Goal: Information Seeking & Learning: Learn about a topic

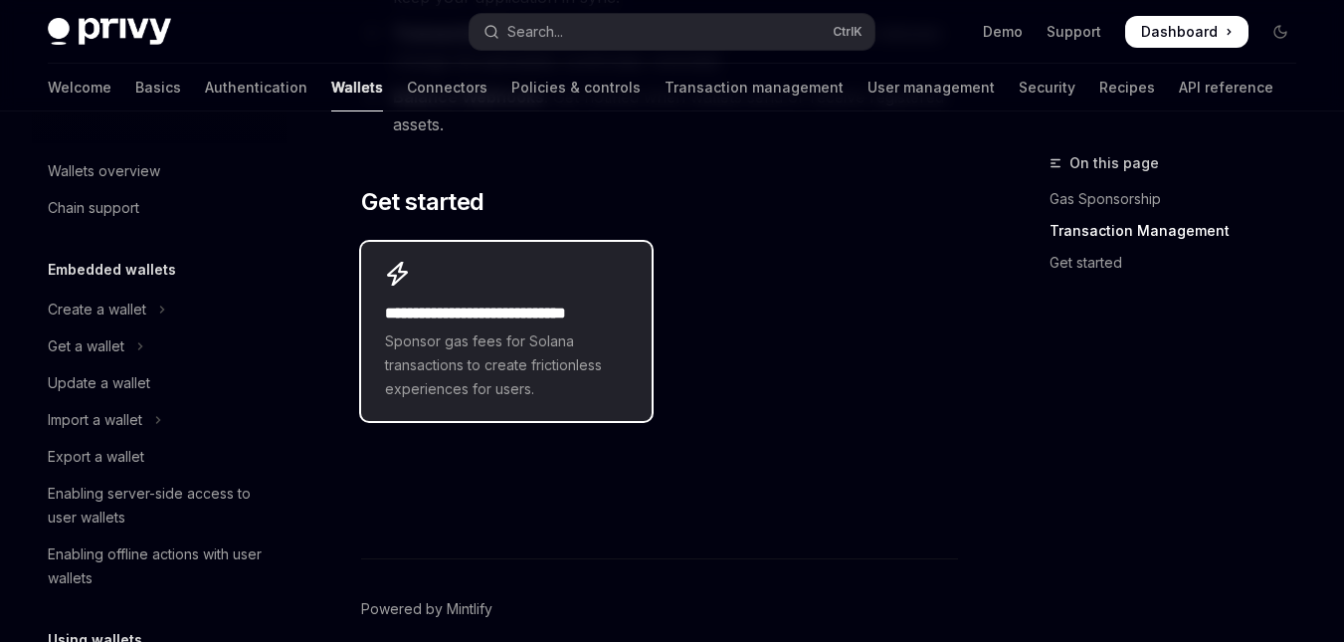
scroll to position [796, 0]
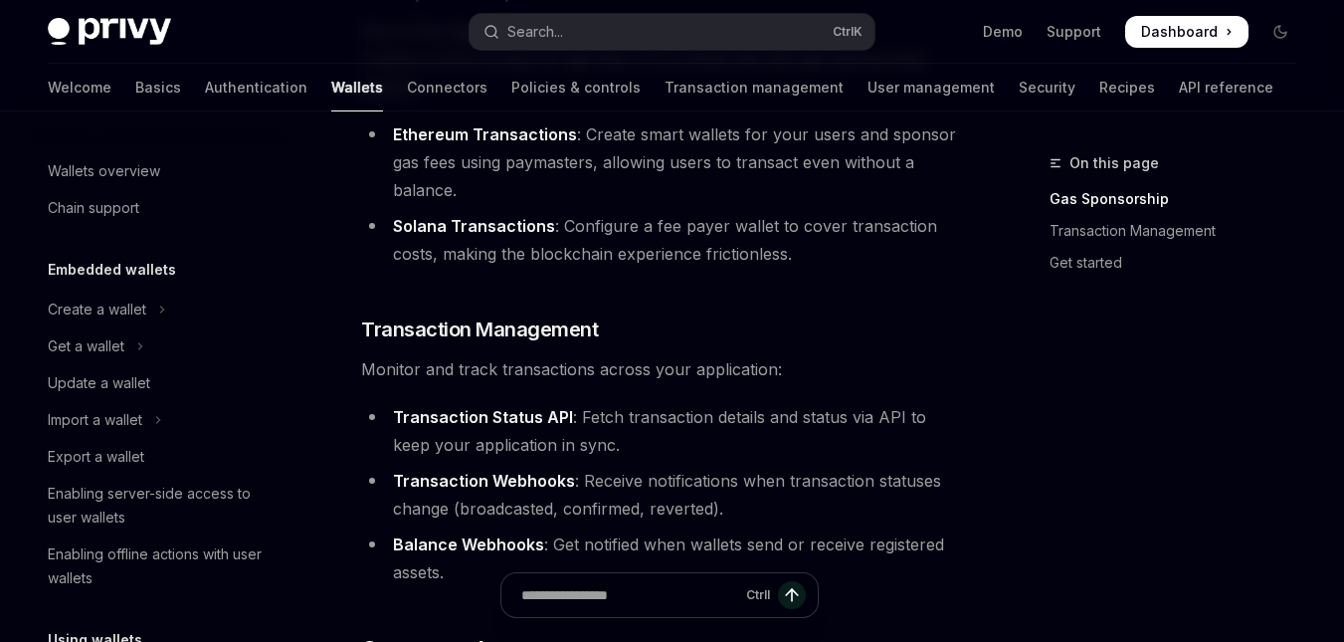
scroll to position [298, 0]
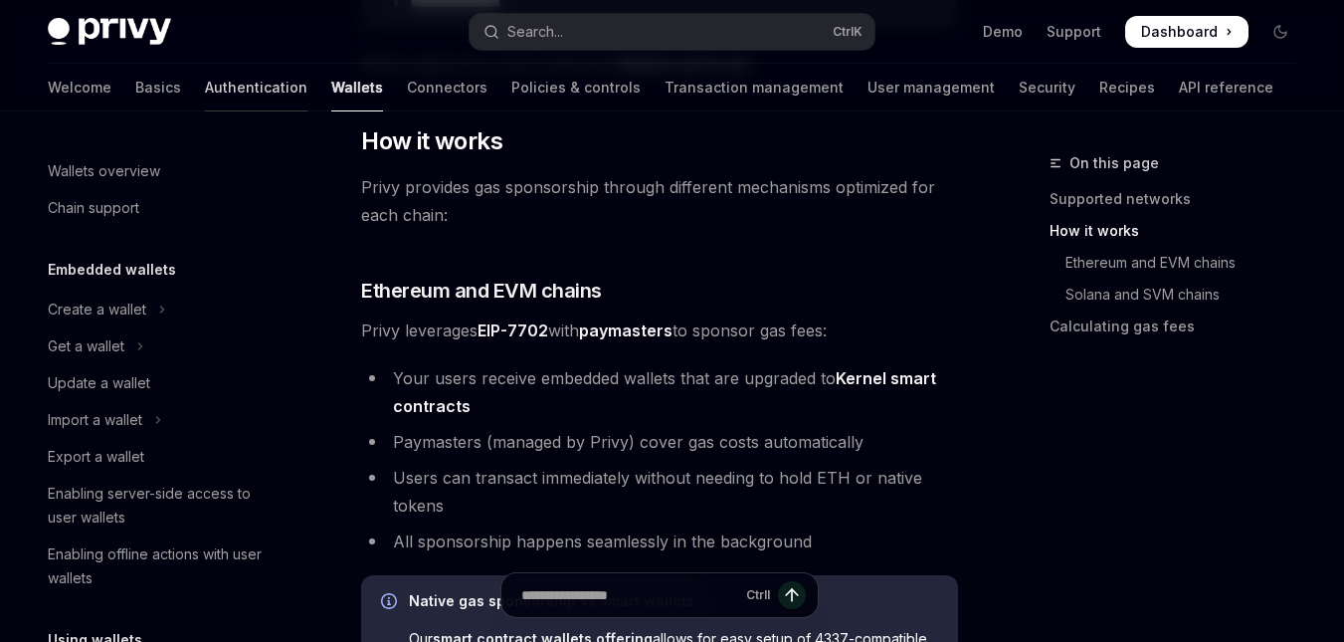
click at [205, 86] on link "Authentication" at bounding box center [256, 88] width 102 height 48
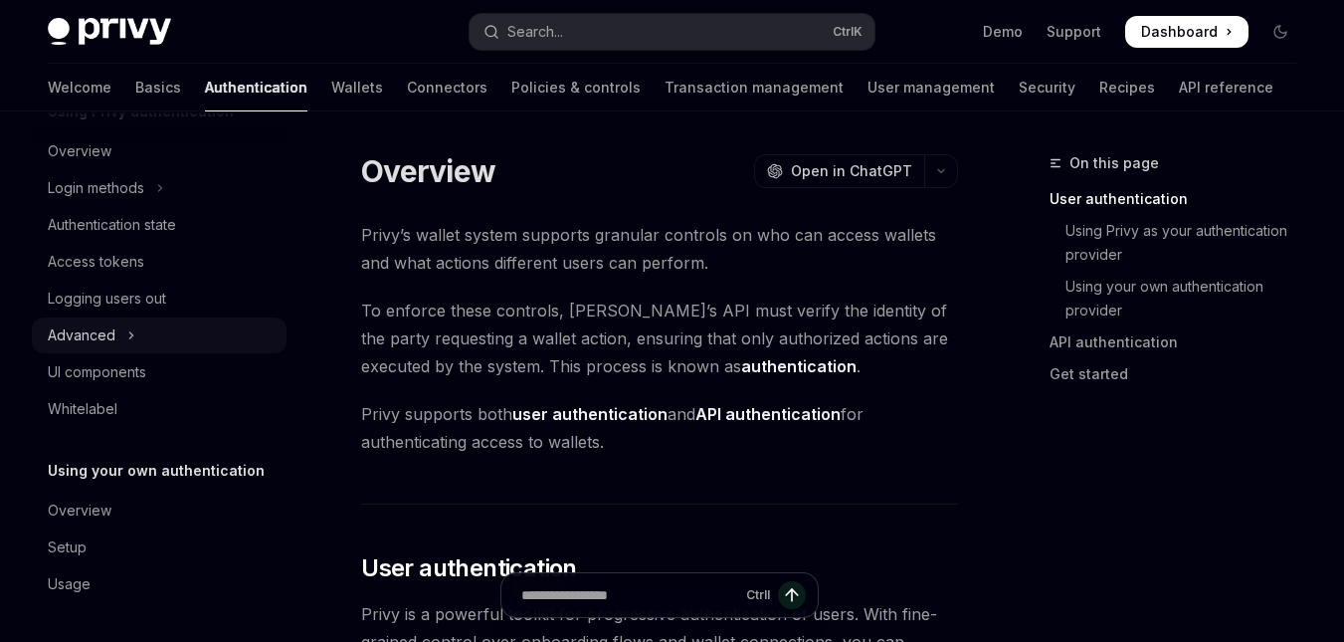
scroll to position [12, 0]
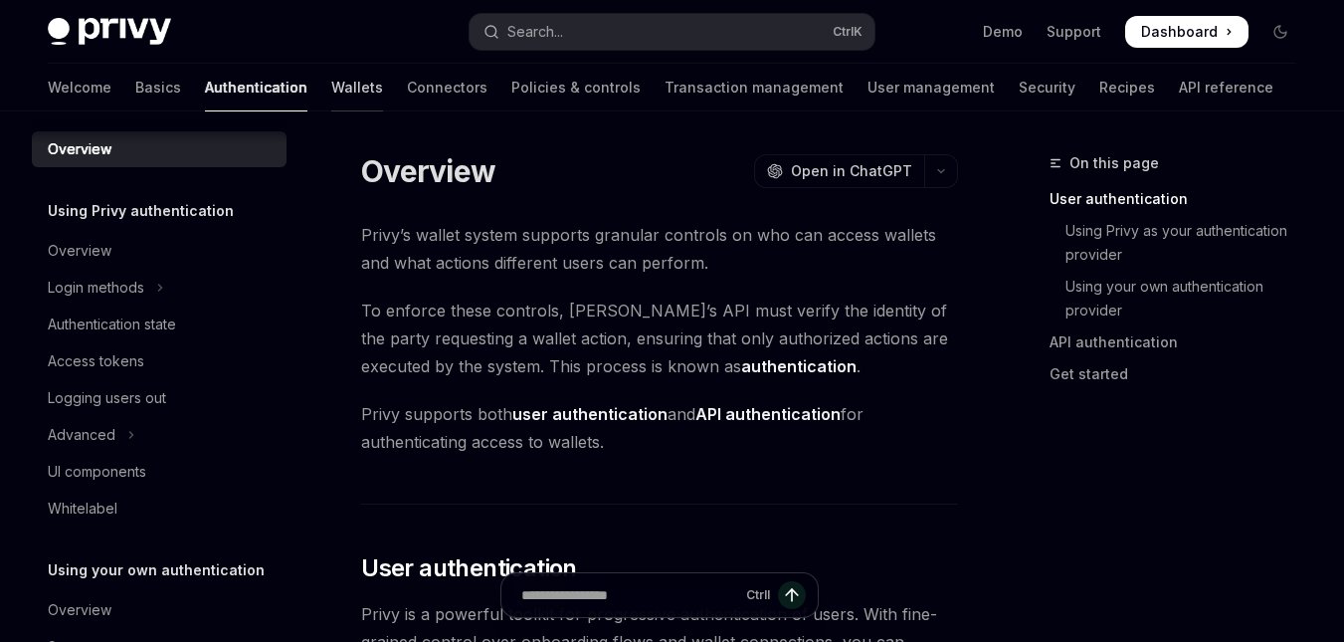
click at [331, 87] on link "Wallets" at bounding box center [357, 88] width 52 height 48
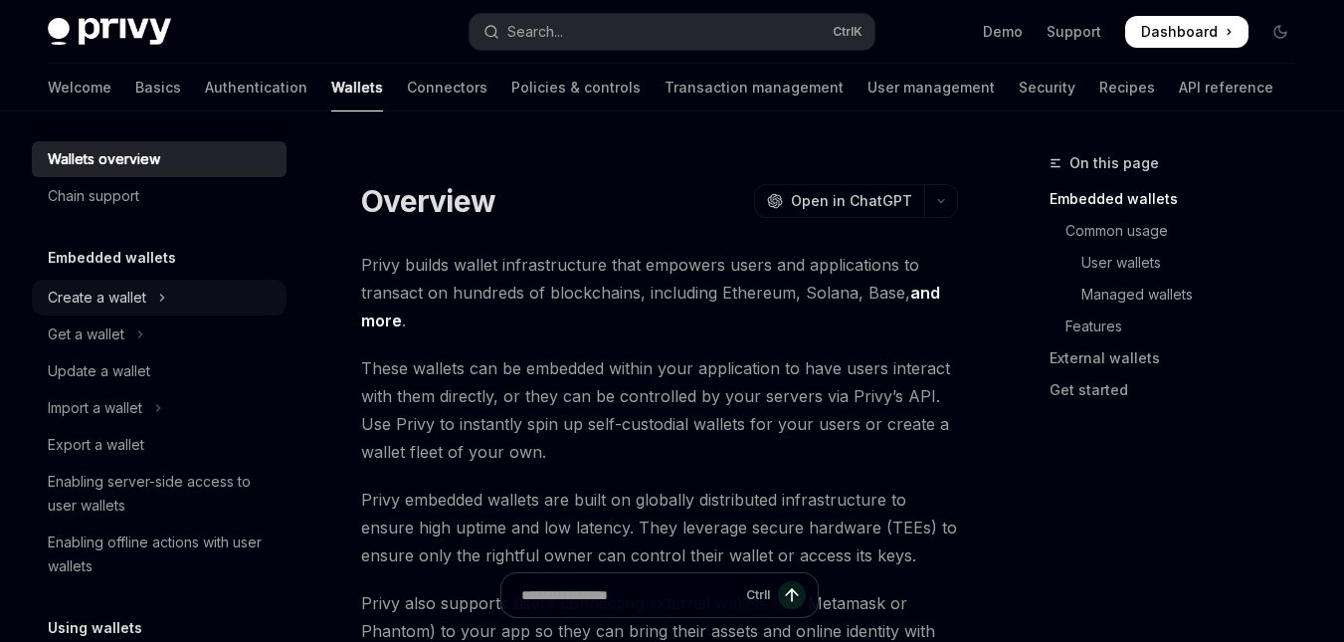
click at [170, 294] on button "Create a wallet" at bounding box center [159, 298] width 255 height 36
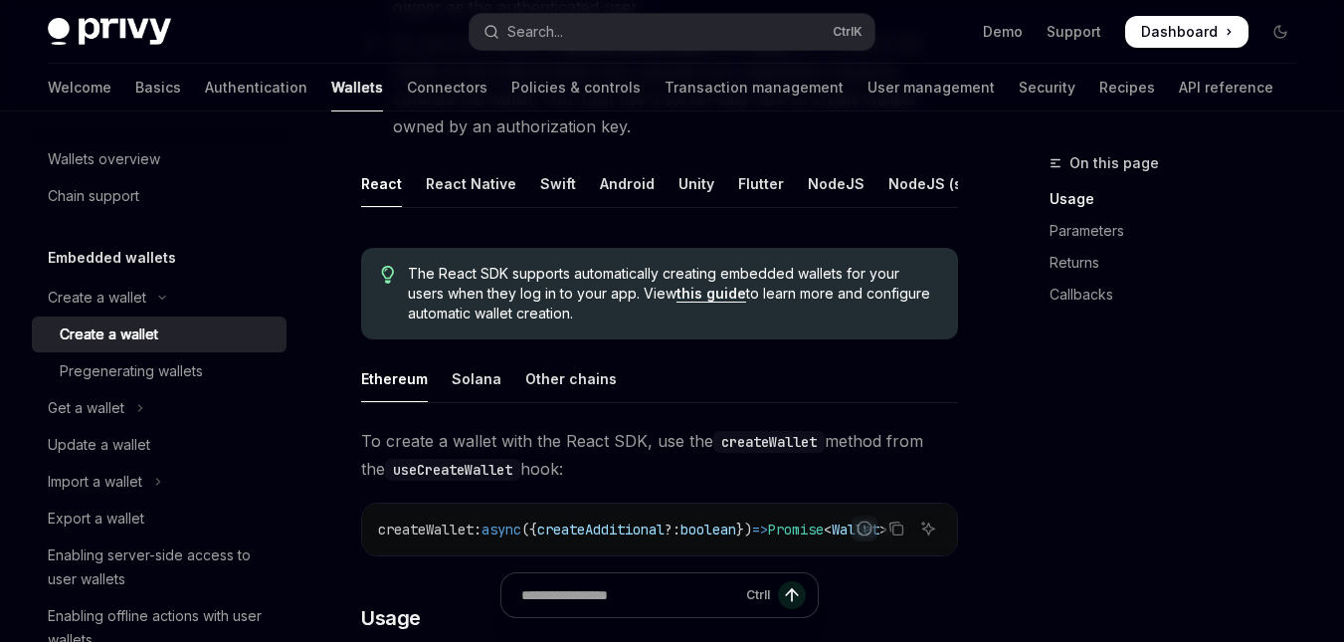
scroll to position [398, 0]
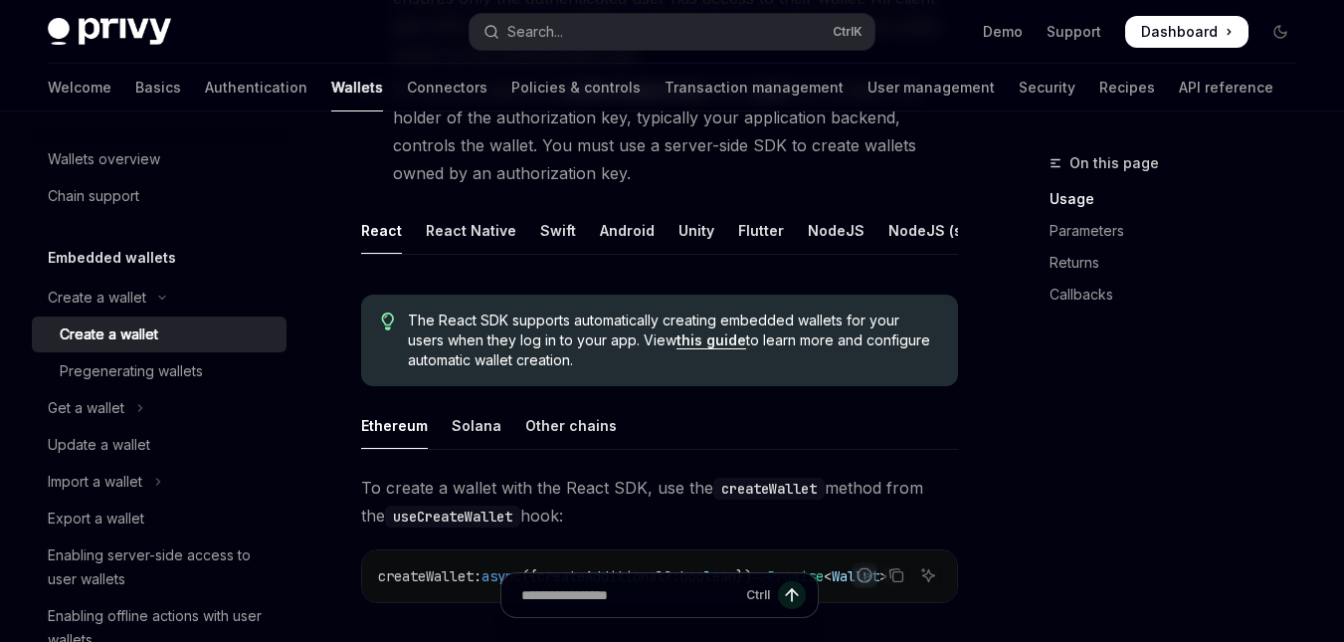
click at [631, 166] on li "Or, you can specify an authorization key as an owner on a wallet. The holder of…" at bounding box center [659, 131] width 597 height 111
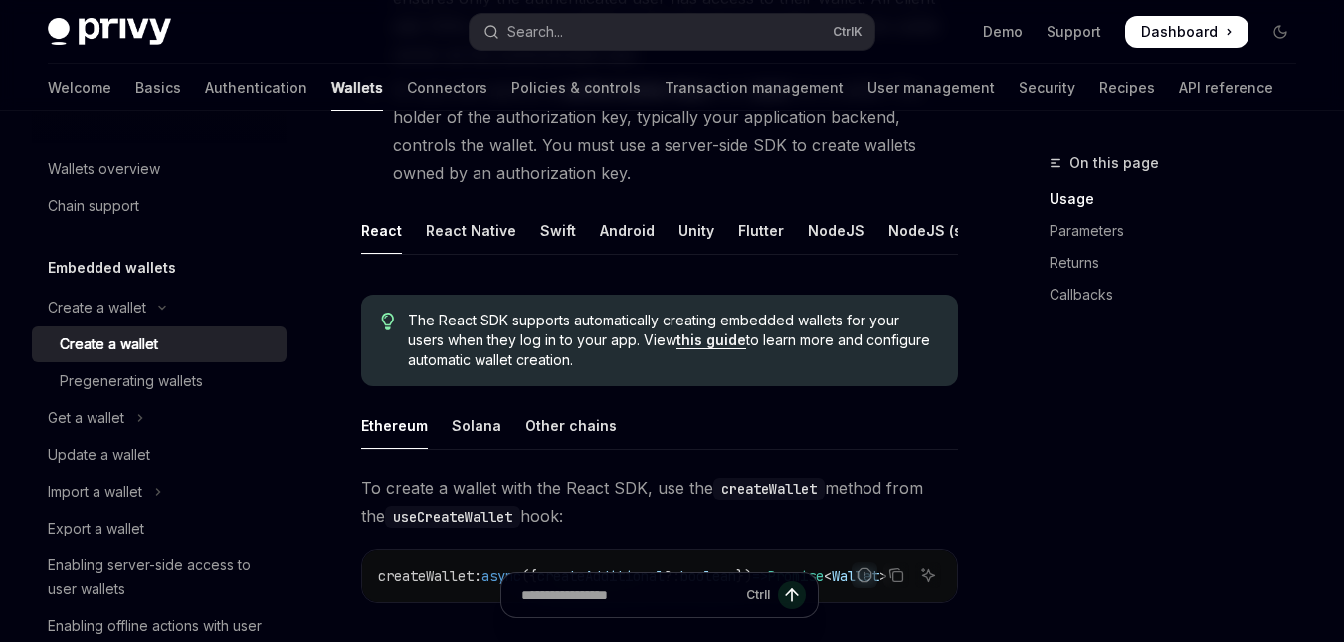
scroll to position [0, 0]
drag, startPoint x: 80, startPoint y: 99, endPoint x: 129, endPoint y: 118, distance: 53.2
click at [135, 99] on link "Basics" at bounding box center [158, 88] width 46 height 48
type textarea "*"
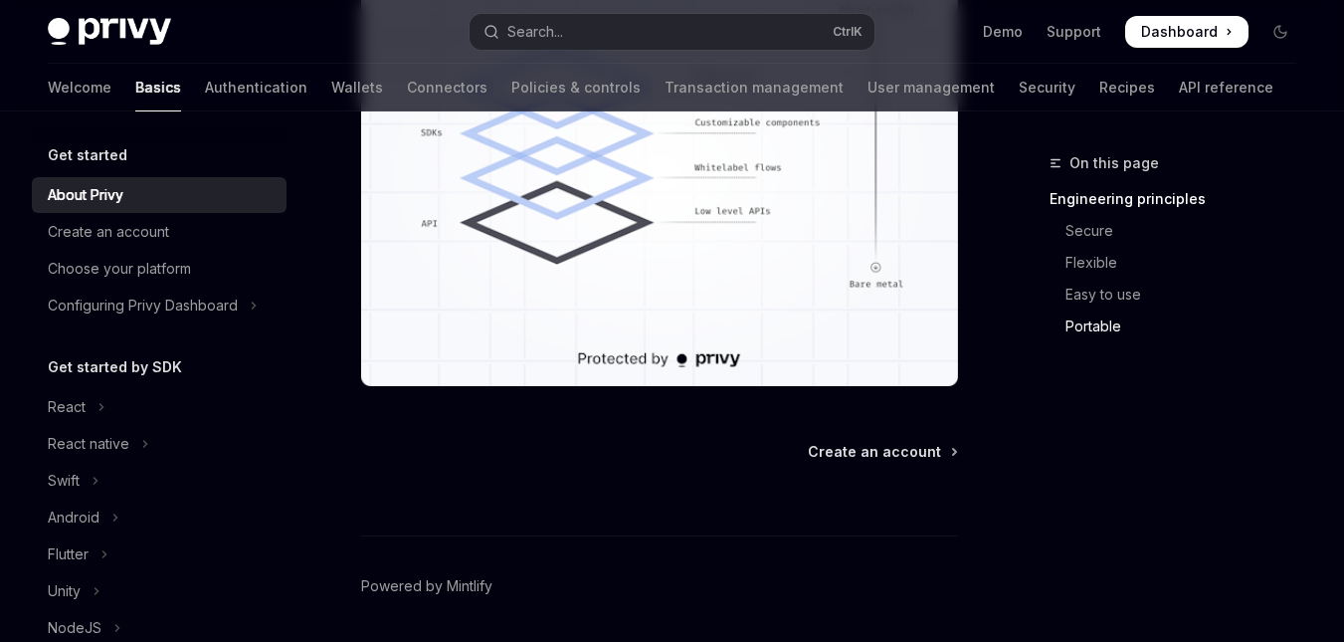
scroll to position [2056, 0]
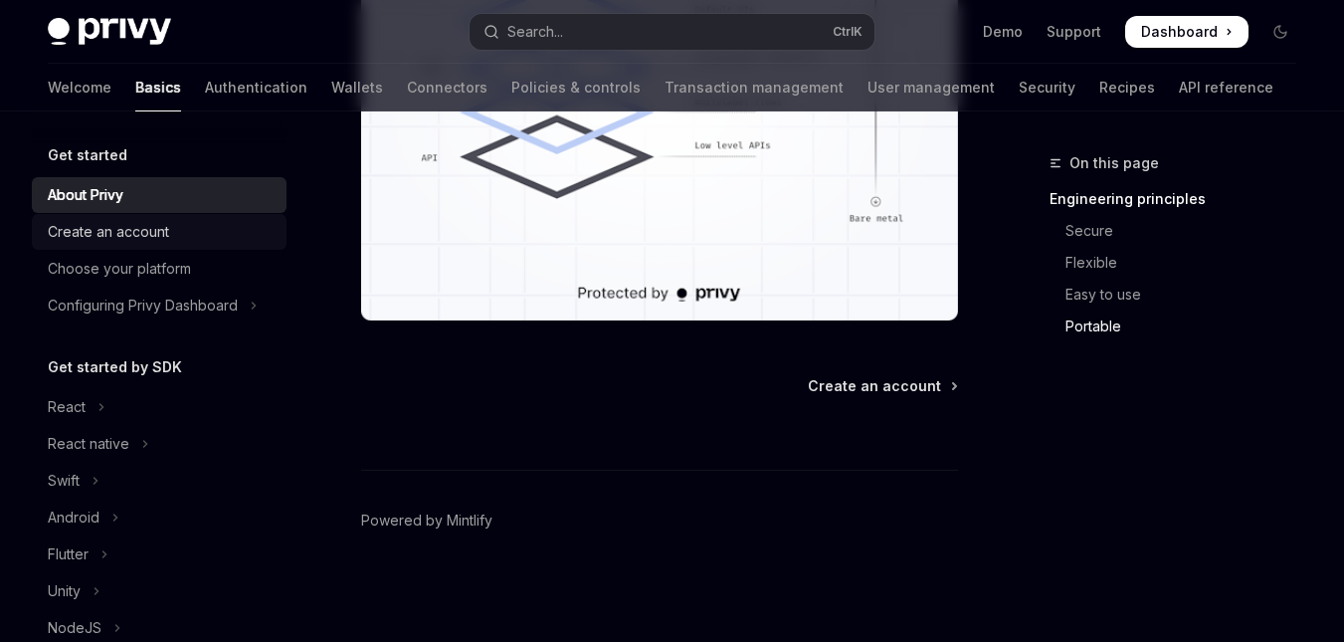
click at [196, 234] on div "Create an account" at bounding box center [161, 232] width 227 height 24
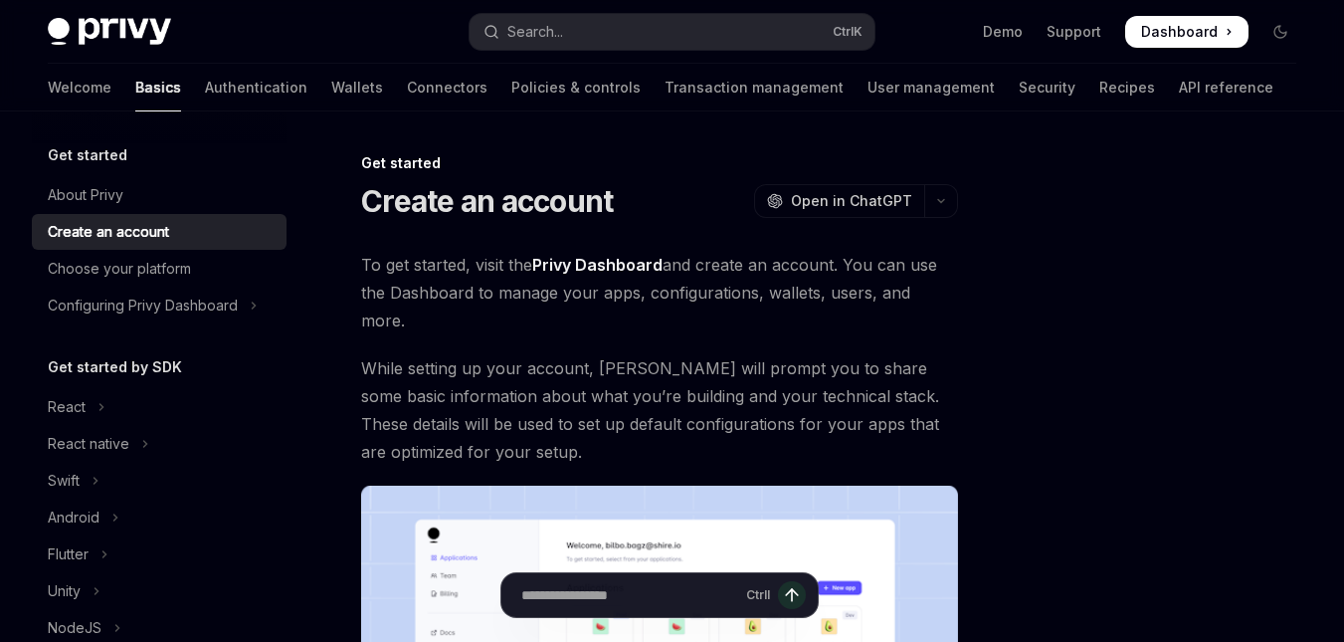
click at [658, 263] on link "Privy Dashboard" at bounding box center [597, 265] width 130 height 21
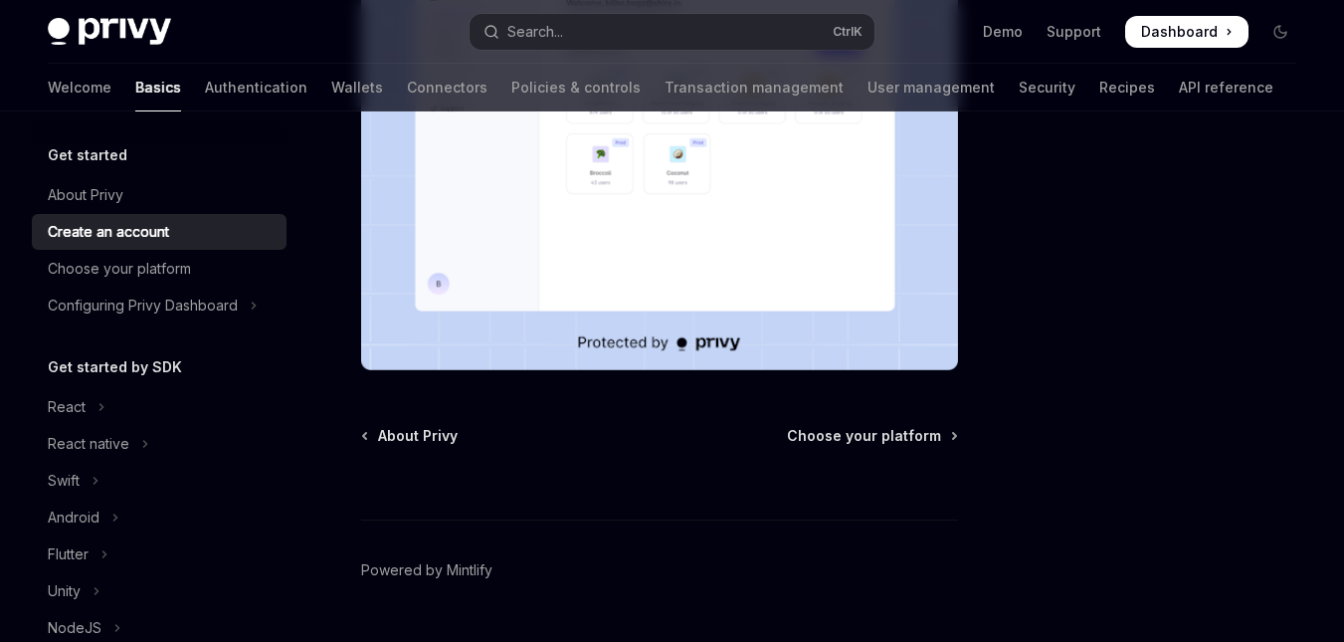
scroll to position [564, 0]
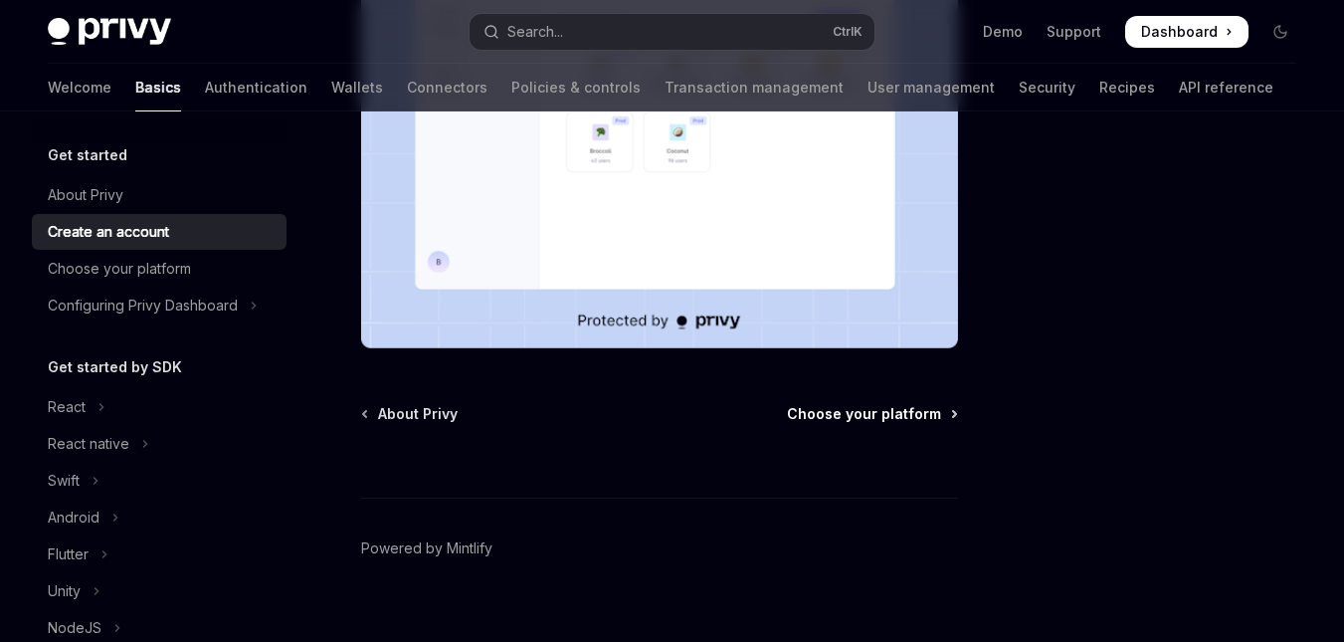
click at [908, 404] on span "Choose your platform" at bounding box center [864, 414] width 154 height 20
type textarea "*"
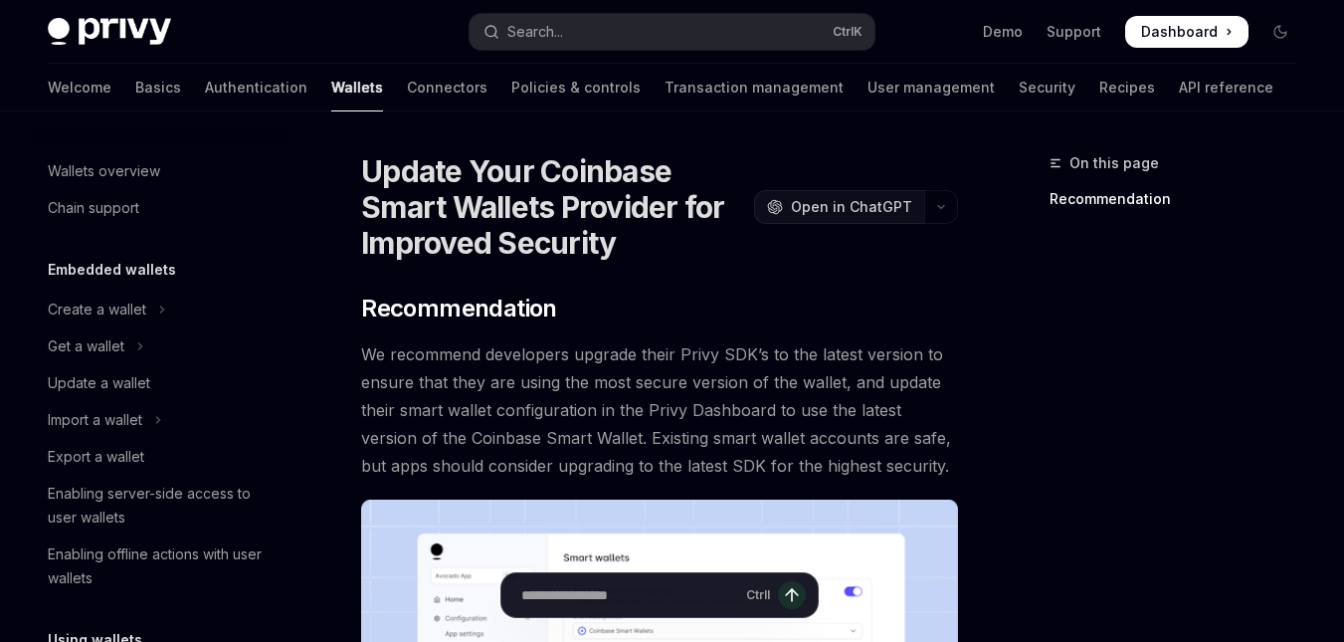
click at [870, 217] on button "OpenAI Open in ChatGPT" at bounding box center [839, 207] width 170 height 34
click at [951, 196] on button "button" at bounding box center [941, 207] width 34 height 34
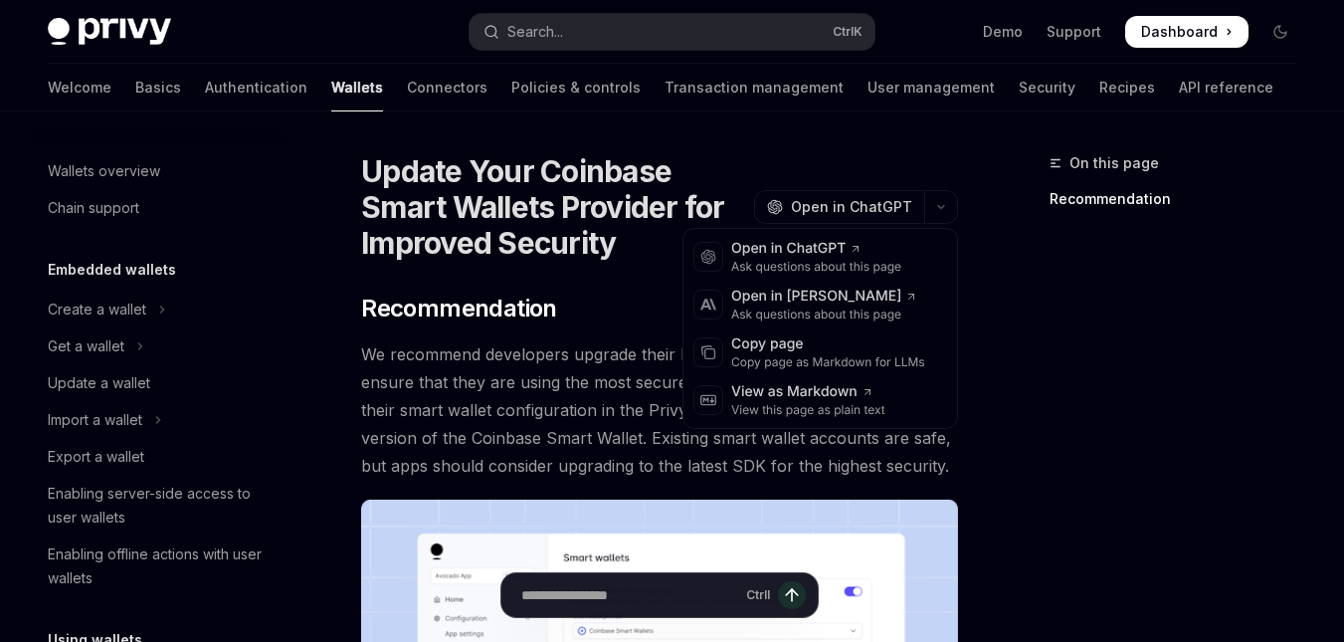
click at [1021, 300] on div "On this page Recommendation" at bounding box center [1161, 396] width 302 height 491
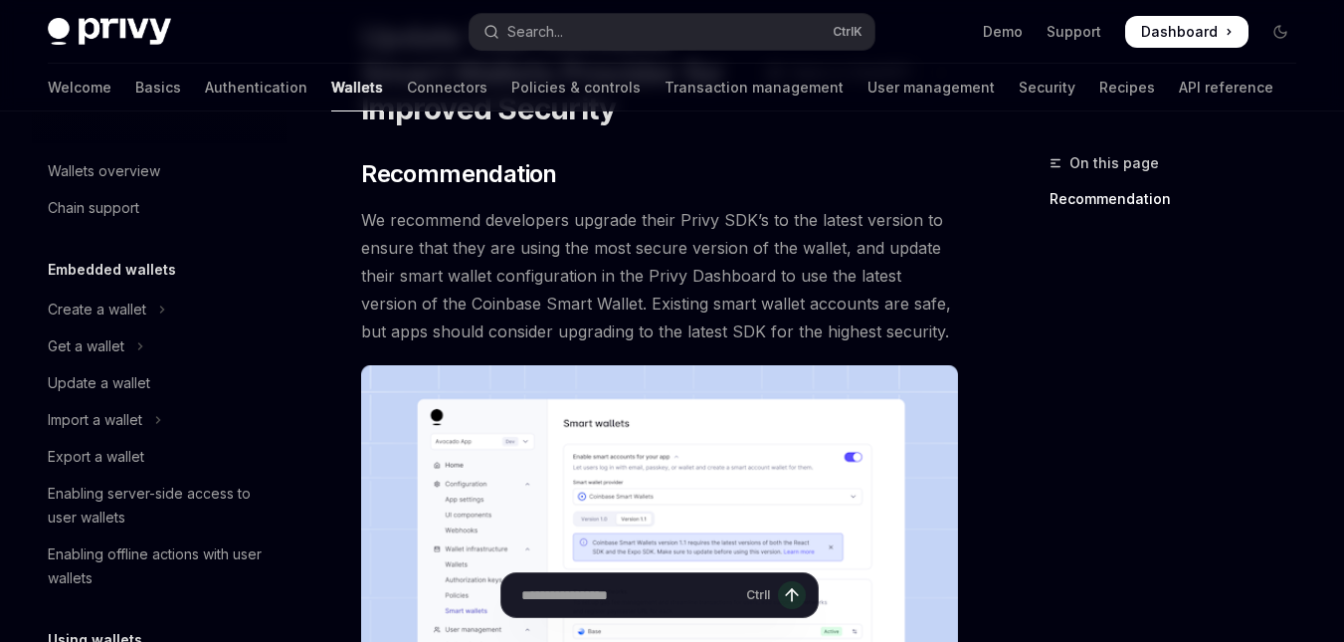
scroll to position [99, 0]
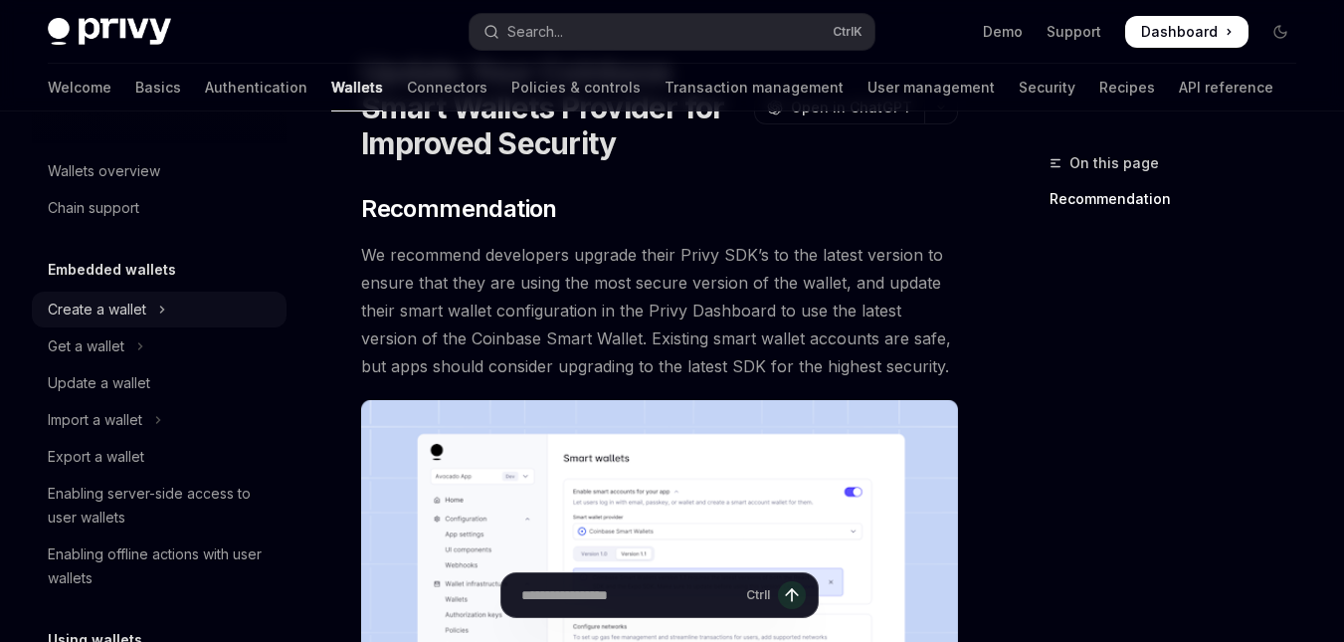
click at [140, 310] on div "Create a wallet" at bounding box center [97, 309] width 99 height 24
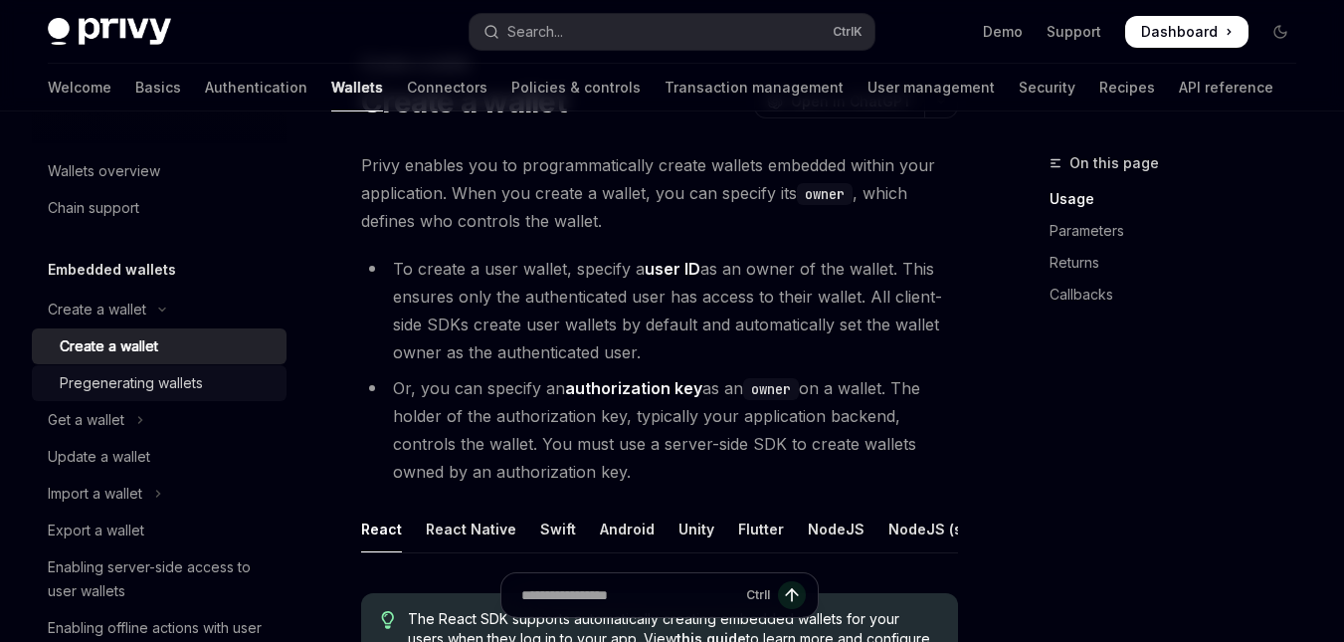
click at [164, 380] on div "Pregenerating wallets" at bounding box center [131, 383] width 143 height 24
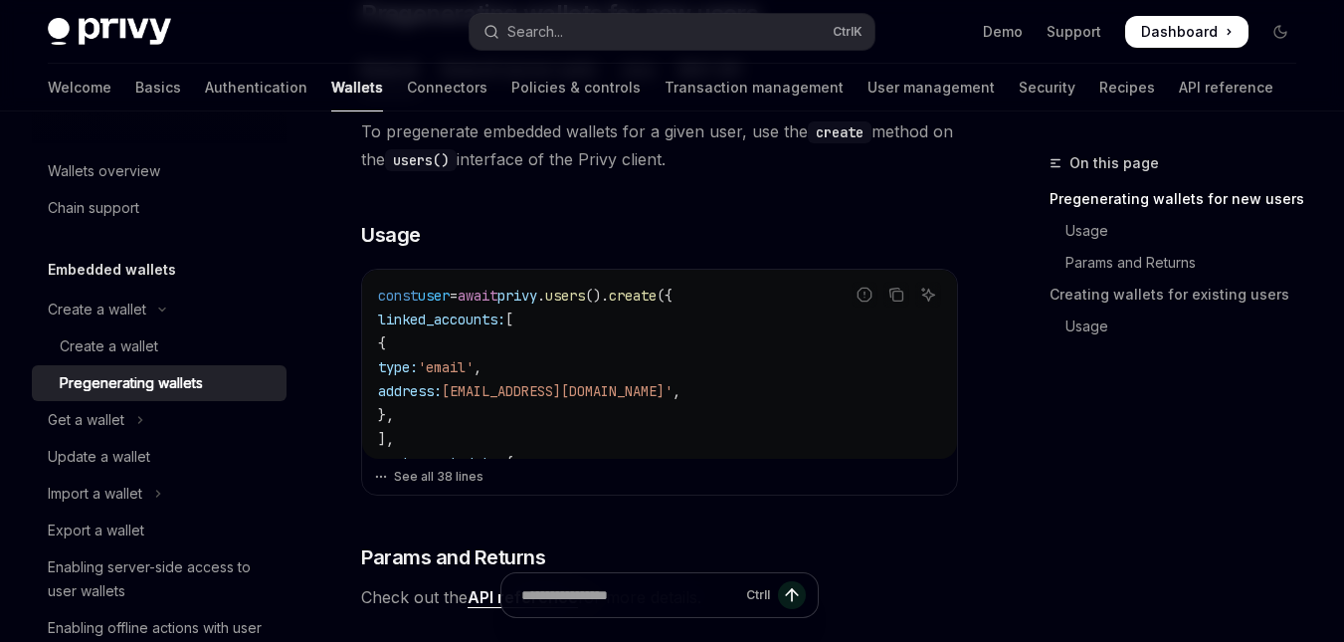
scroll to position [490, 0]
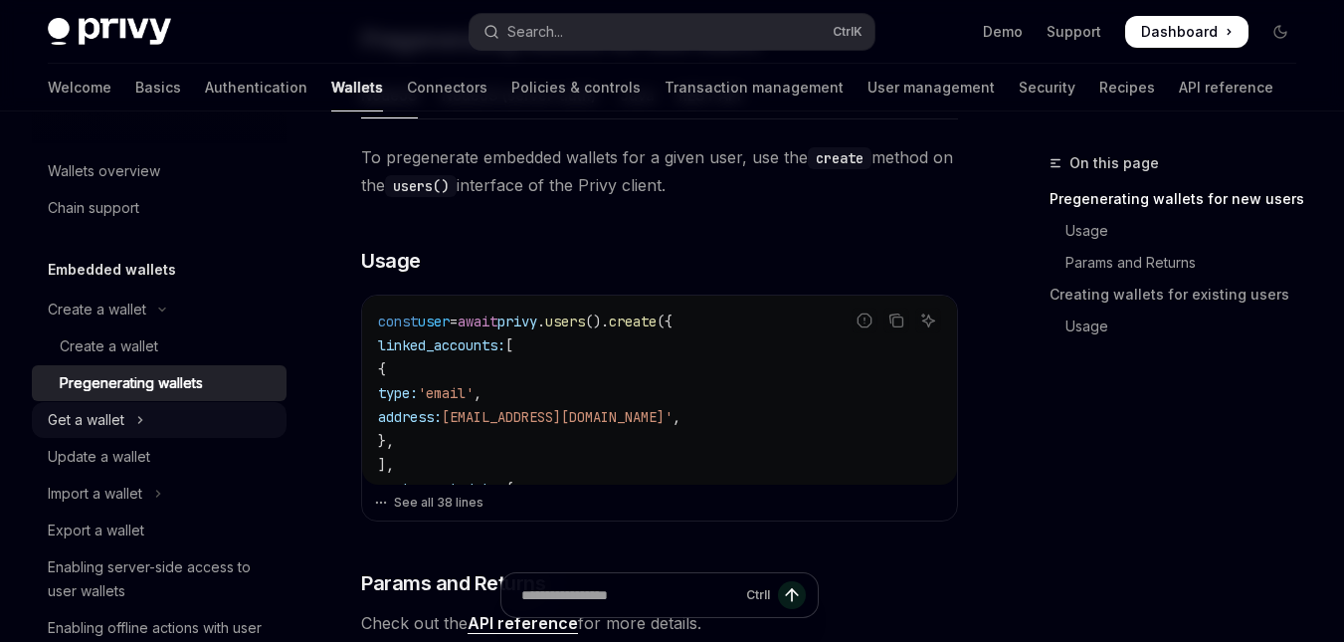
click at [165, 411] on button "Get a wallet" at bounding box center [159, 420] width 255 height 36
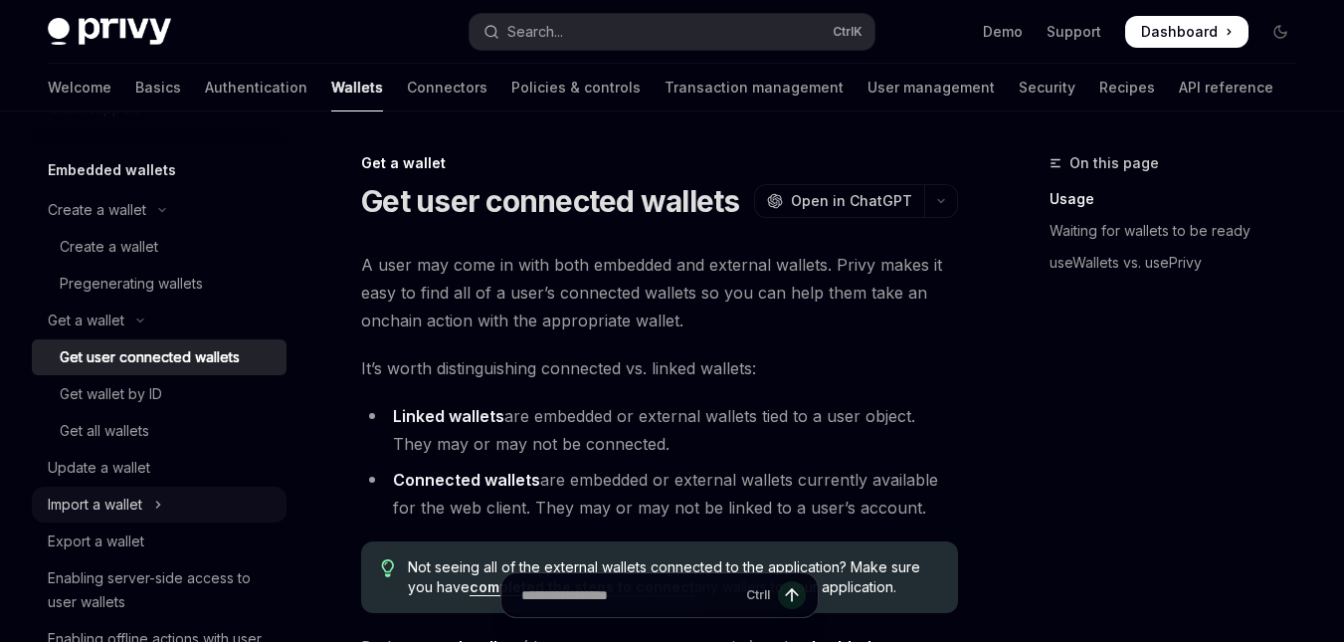
scroll to position [199, 0]
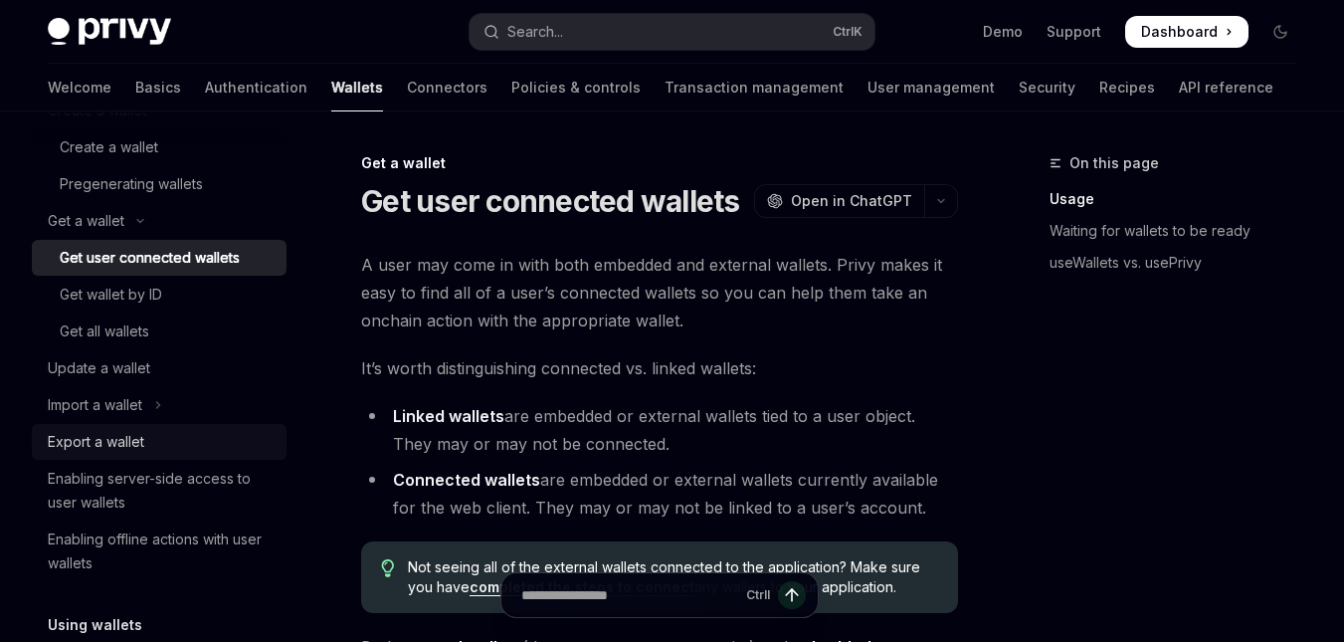
click at [157, 453] on div "Export a wallet" at bounding box center [161, 442] width 227 height 24
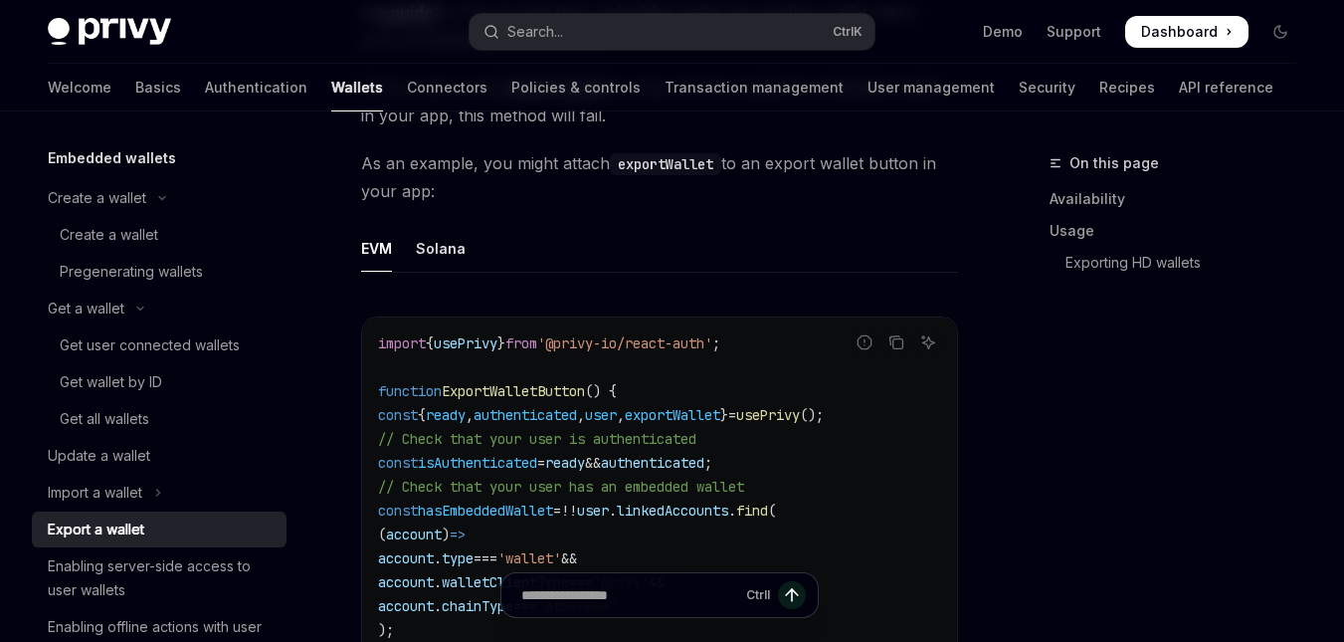
scroll to position [99, 0]
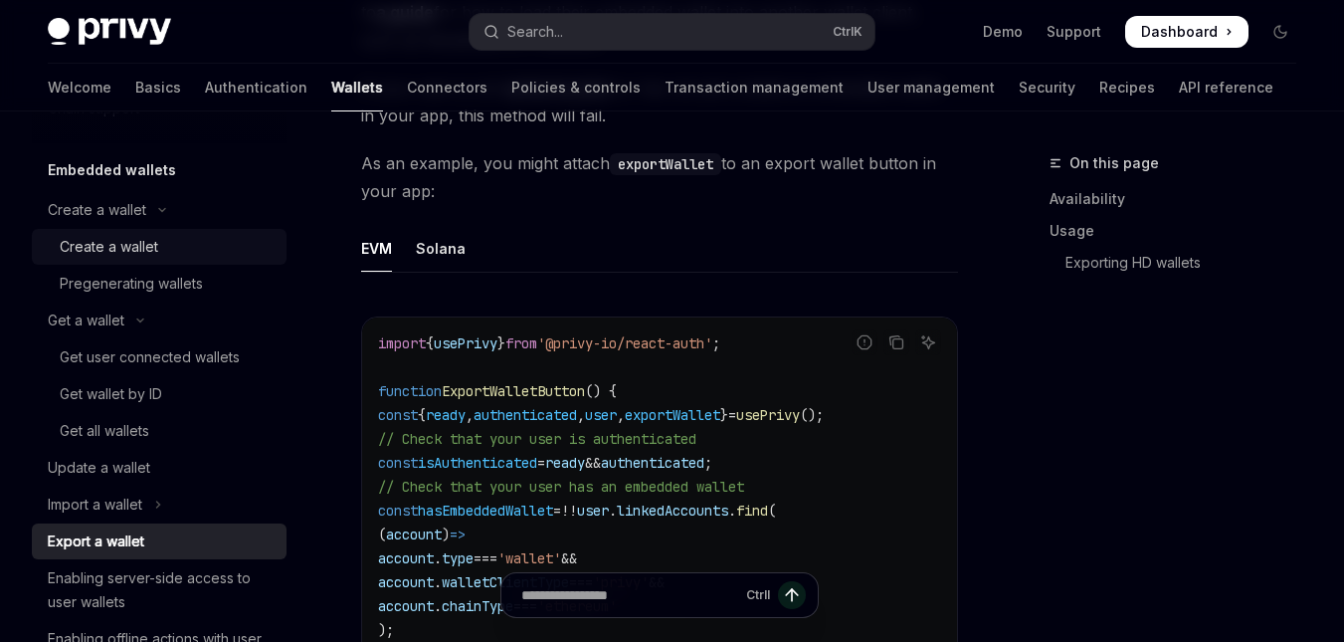
click at [137, 249] on div "Create a wallet" at bounding box center [109, 247] width 99 height 24
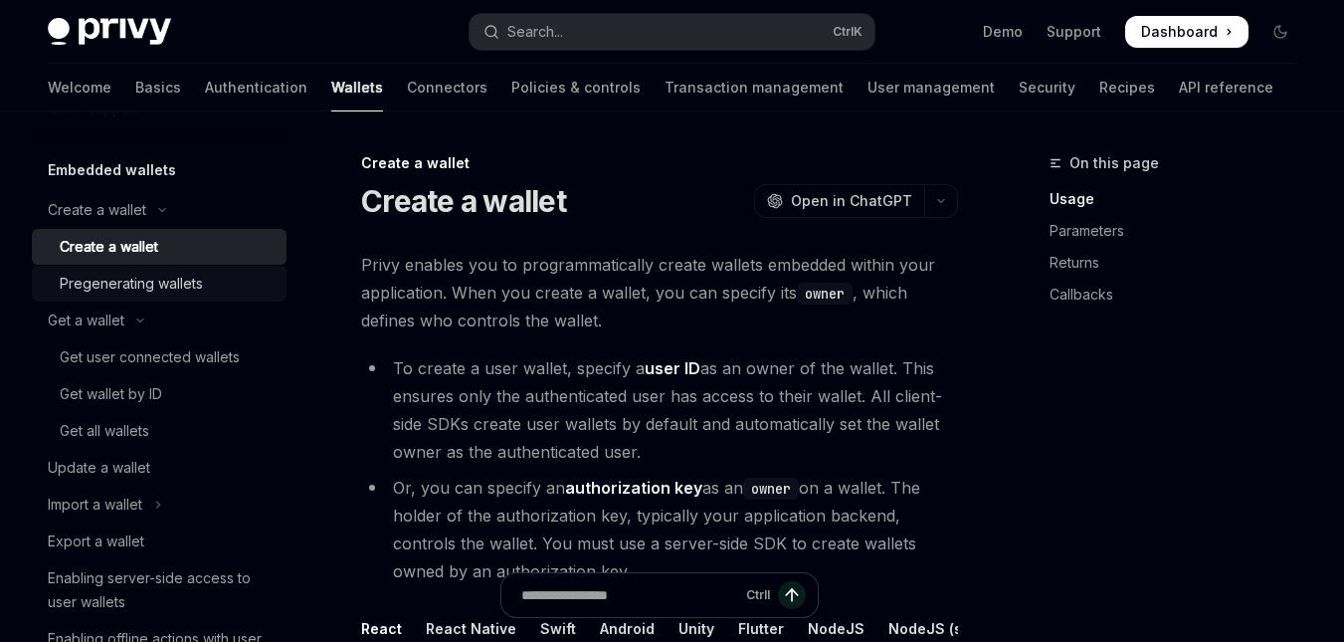
type textarea "*"
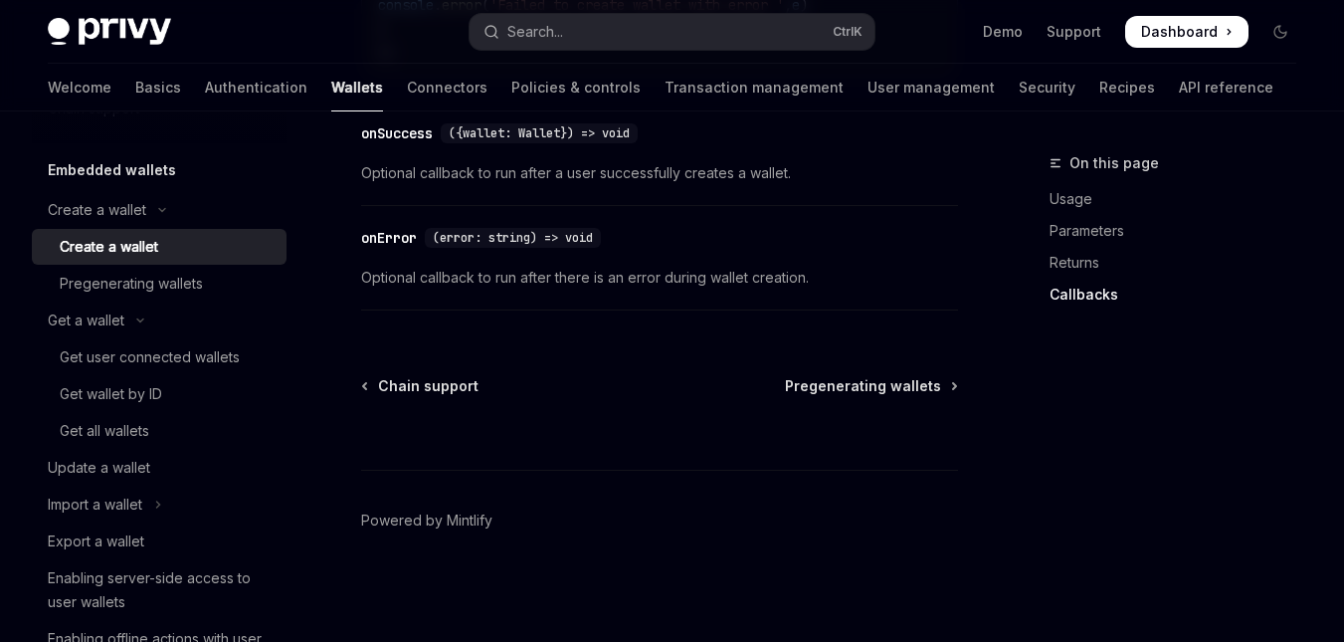
scroll to position [1913, 0]
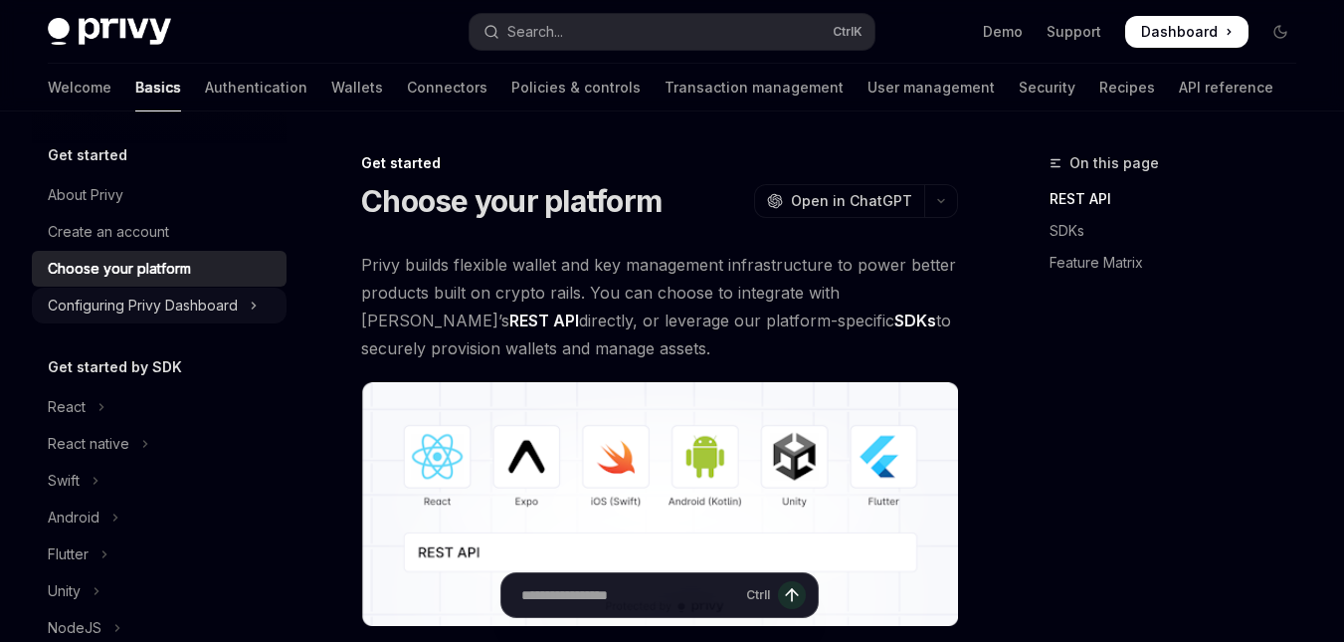
click at [179, 307] on div "Configuring Privy Dashboard" at bounding box center [143, 306] width 190 height 24
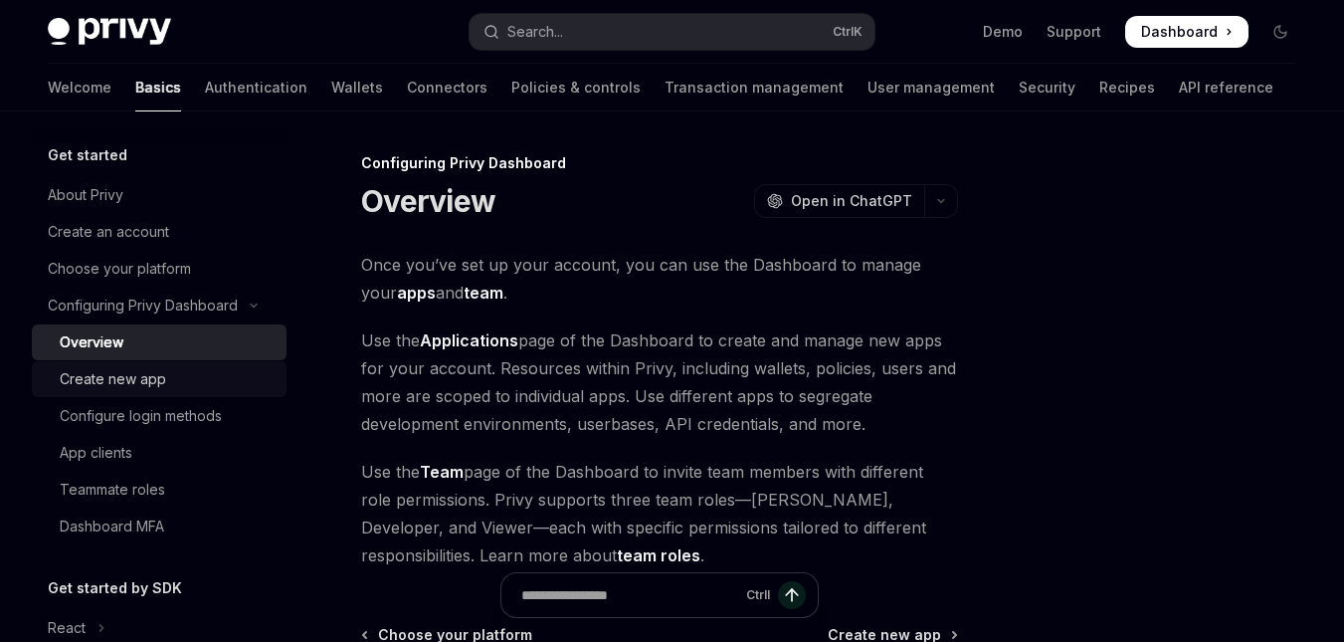
click at [172, 374] on div "Create new app" at bounding box center [167, 379] width 215 height 24
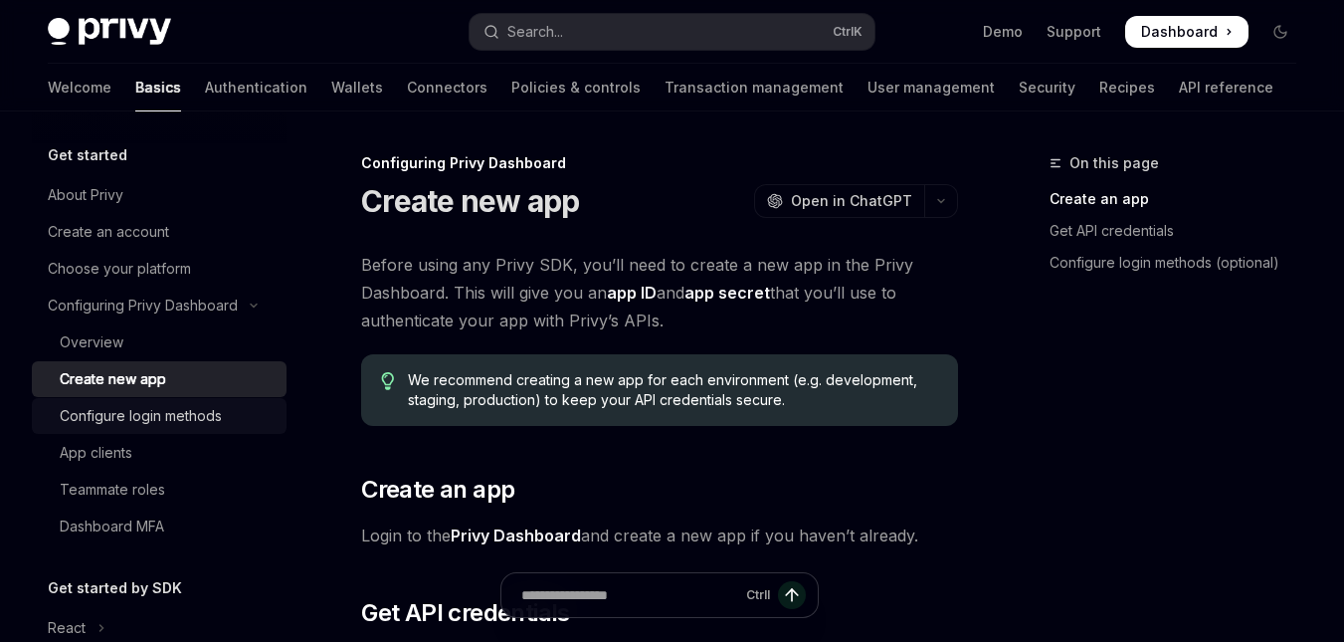
click at [191, 406] on div "Configure login methods" at bounding box center [141, 416] width 162 height 24
click at [189, 444] on div "App clients" at bounding box center [167, 453] width 215 height 24
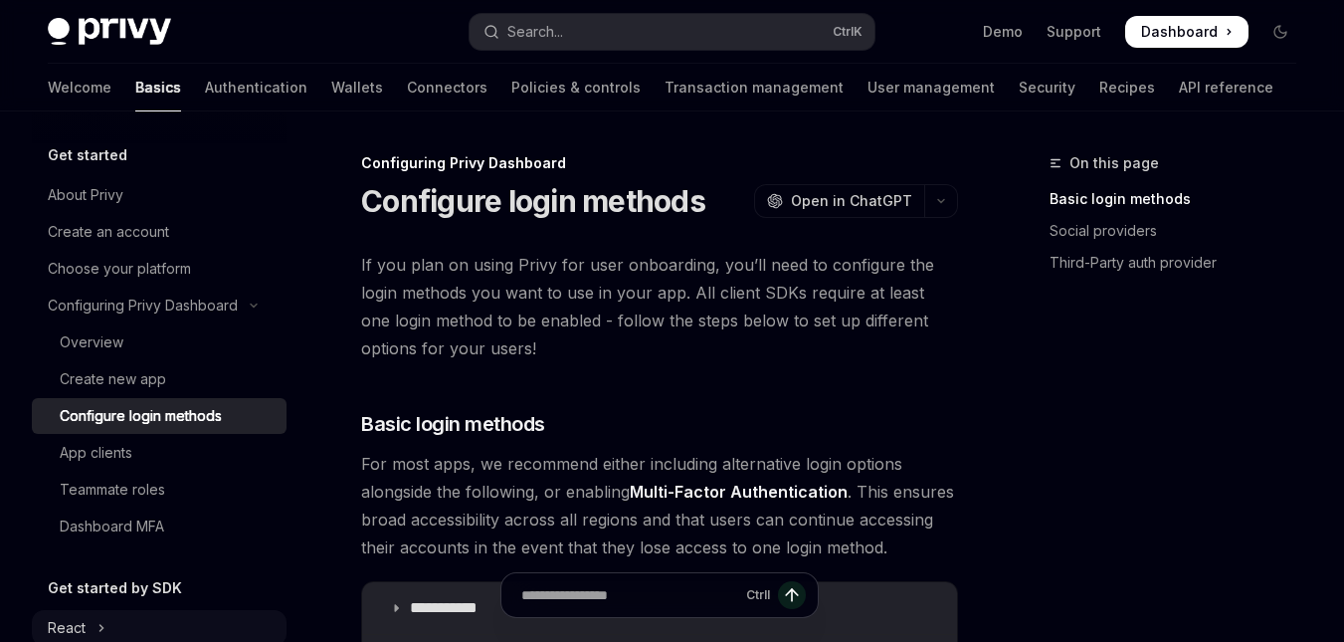
scroll to position [199, 0]
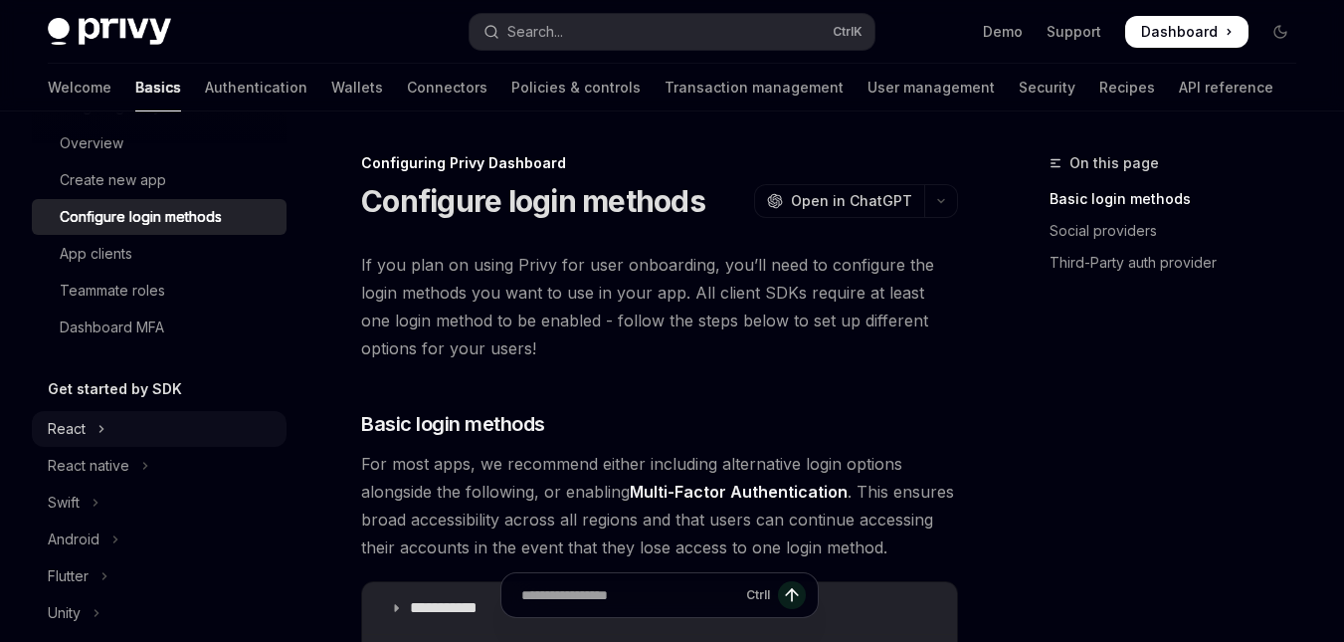
click at [140, 436] on button "React" at bounding box center [159, 429] width 255 height 36
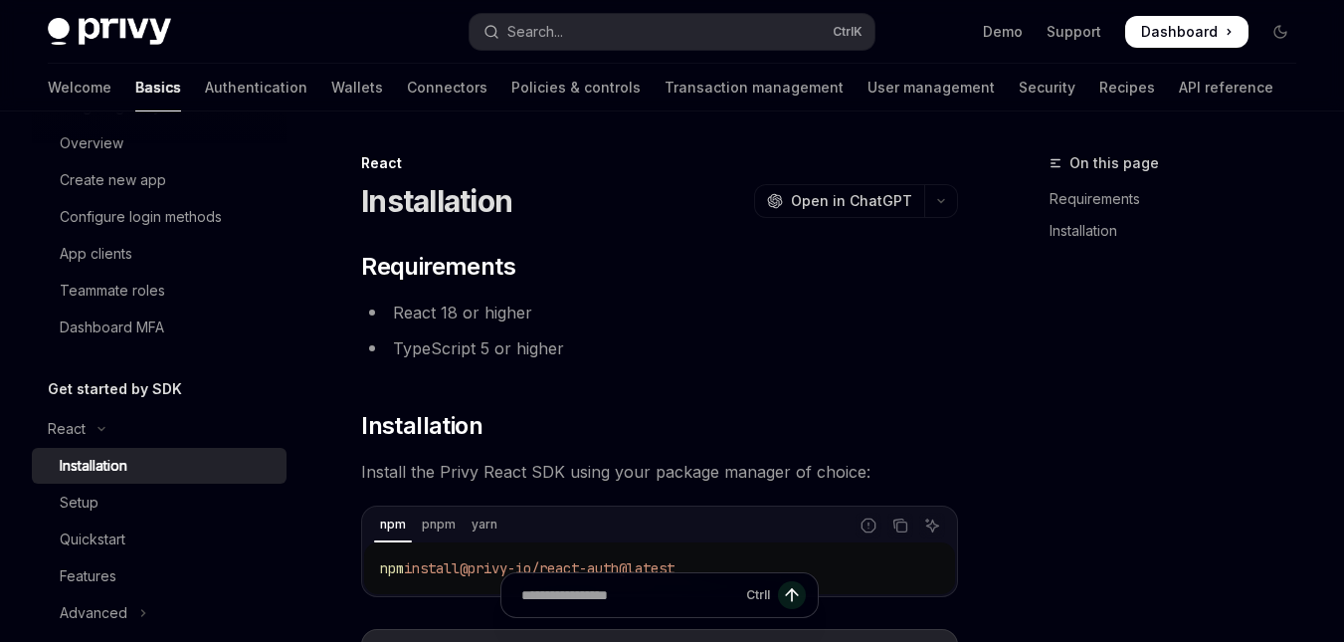
click at [146, 460] on div "Installation" at bounding box center [167, 466] width 215 height 24
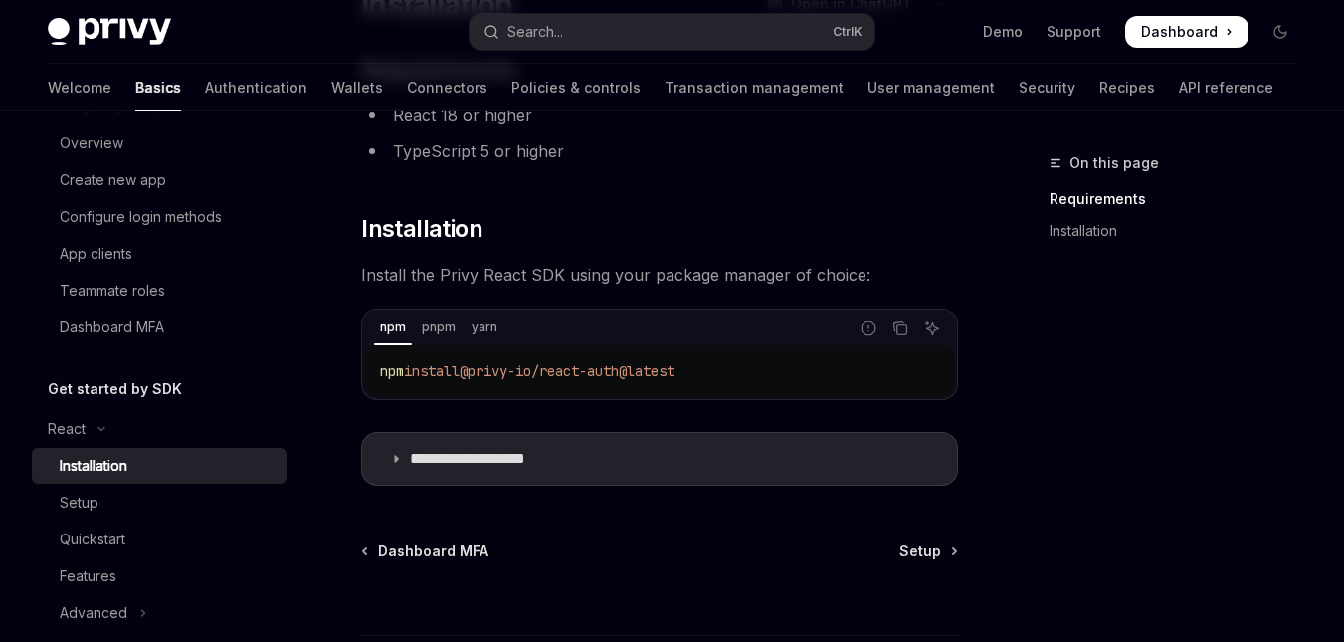
scroll to position [199, 0]
drag, startPoint x: 719, startPoint y: 365, endPoint x: 378, endPoint y: 377, distance: 341.5
click at [378, 377] on div "pnpm install @privy-io/react-auth@latest" at bounding box center [659, 369] width 591 height 52
copy span "pnpm install @privy-io/react-auth@latest"
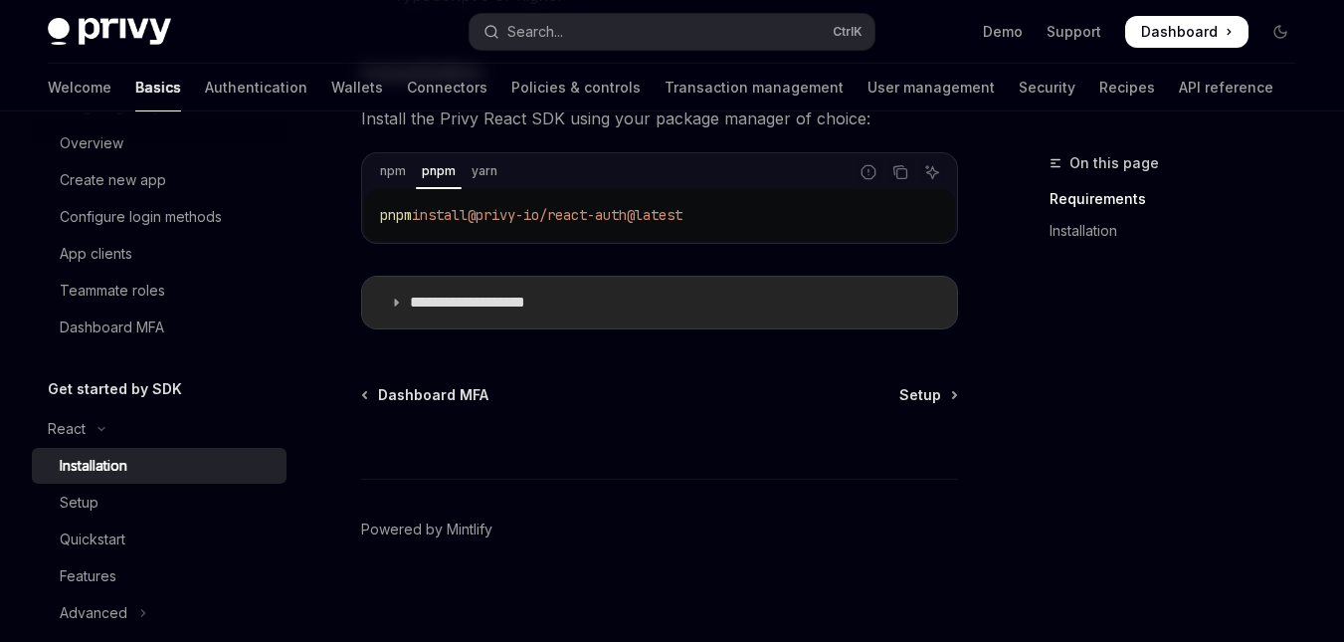
scroll to position [362, 0]
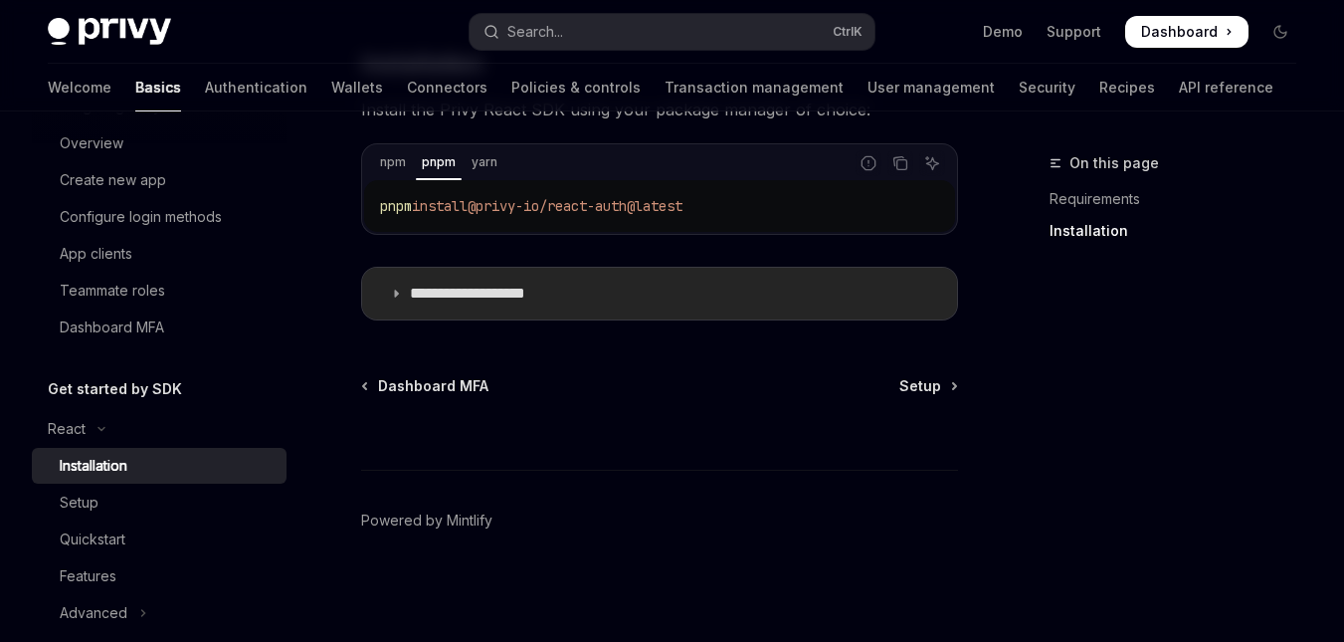
click at [484, 303] on summary "**********" at bounding box center [659, 294] width 595 height 52
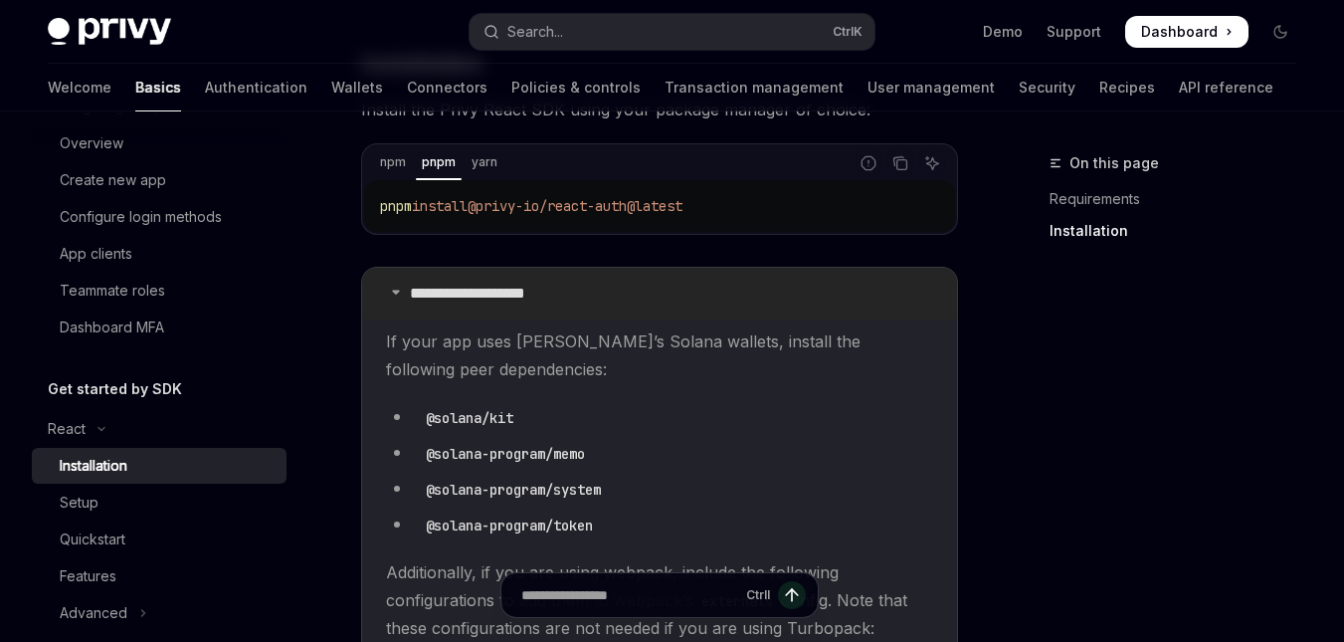
click at [485, 302] on p "**********" at bounding box center [492, 294] width 164 height 20
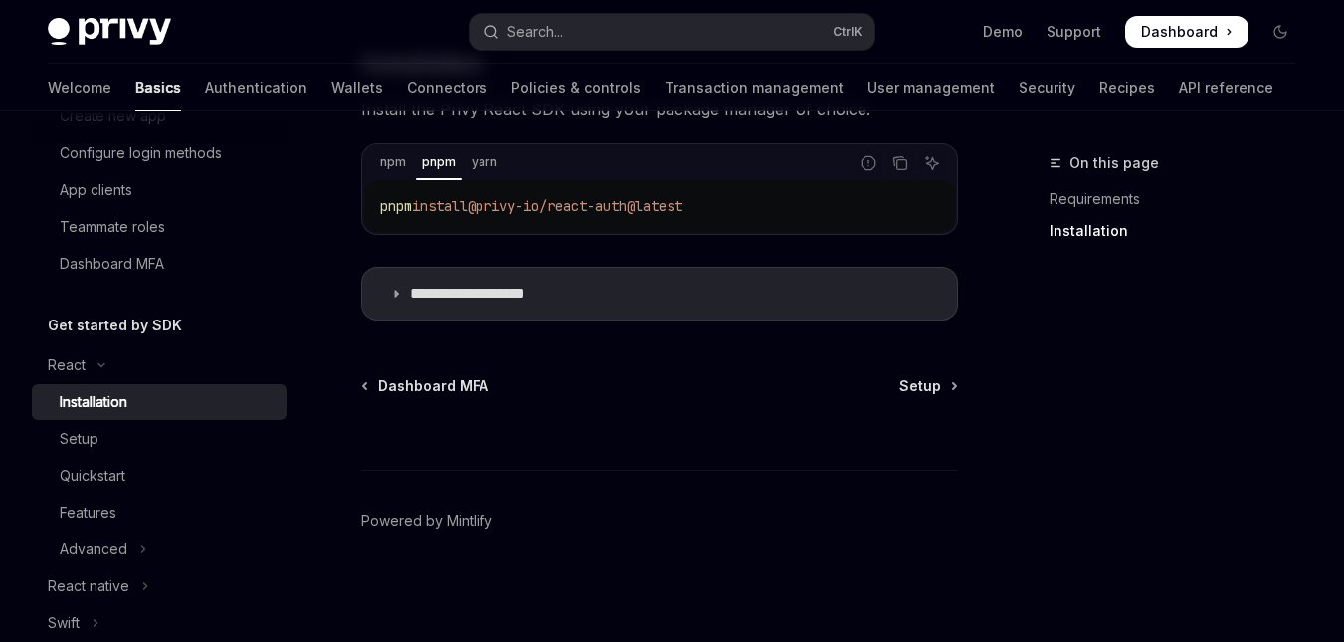
scroll to position [298, 0]
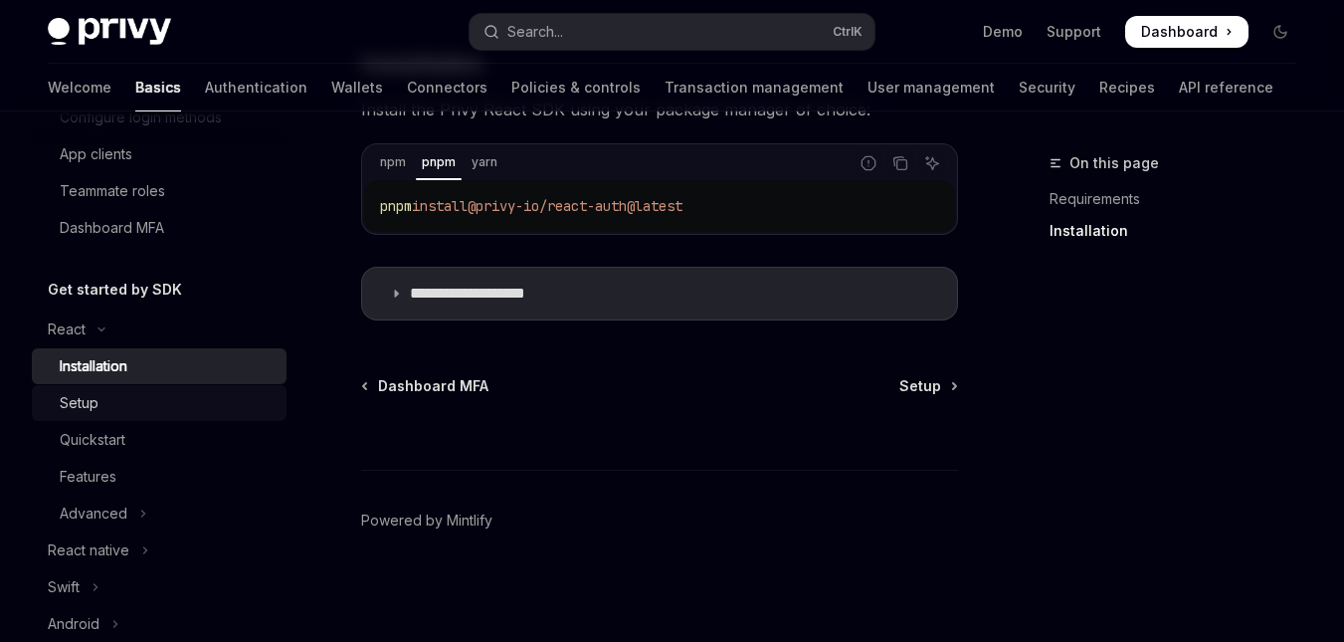
click at [132, 407] on div "Setup" at bounding box center [167, 403] width 215 height 24
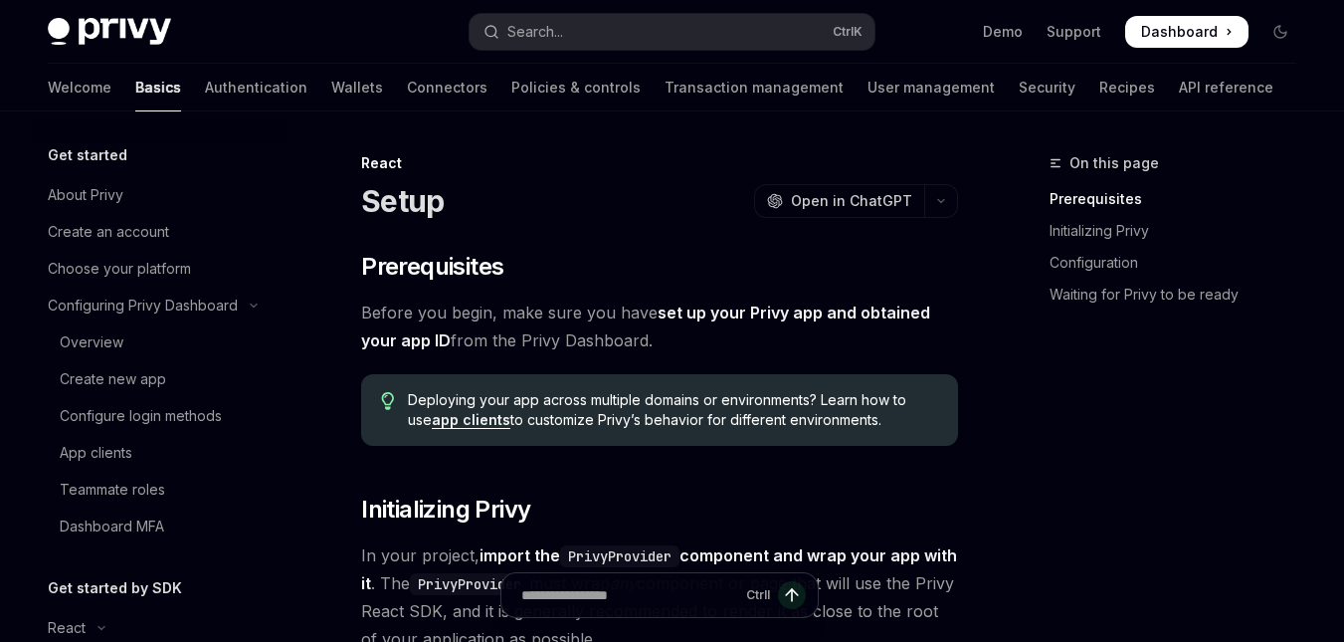
click at [544, 218] on div "Setup OpenAI Open in ChatGPT" at bounding box center [659, 201] width 597 height 36
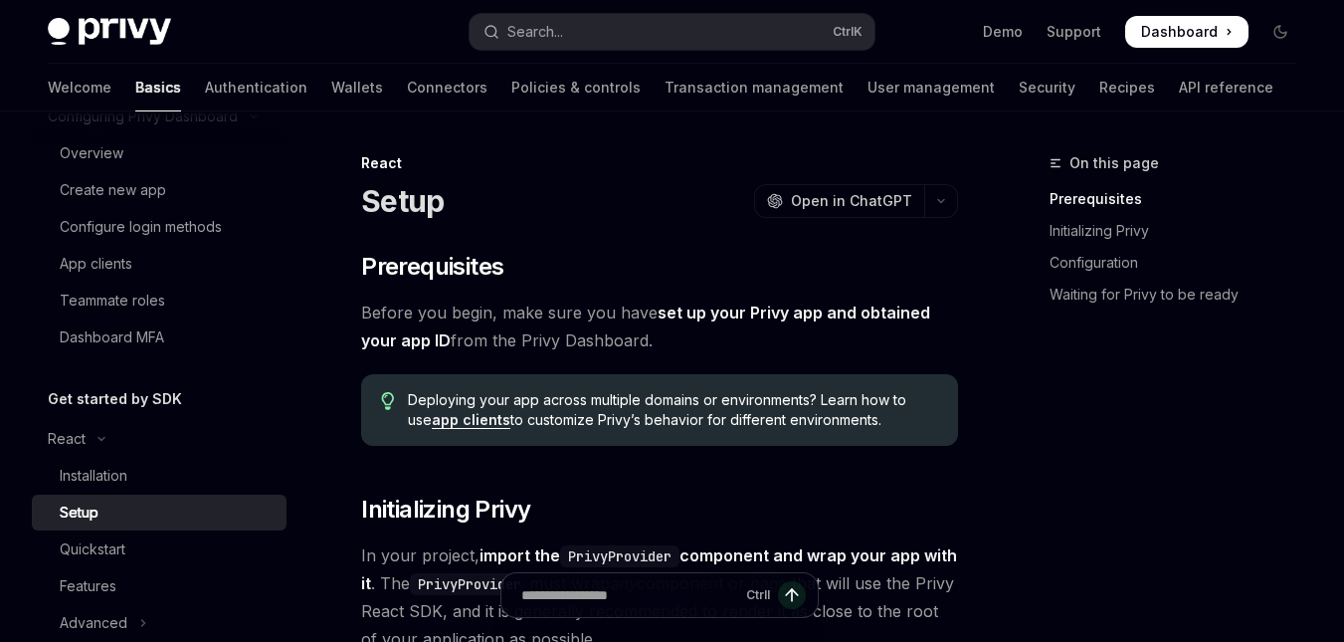
scroll to position [298, 0]
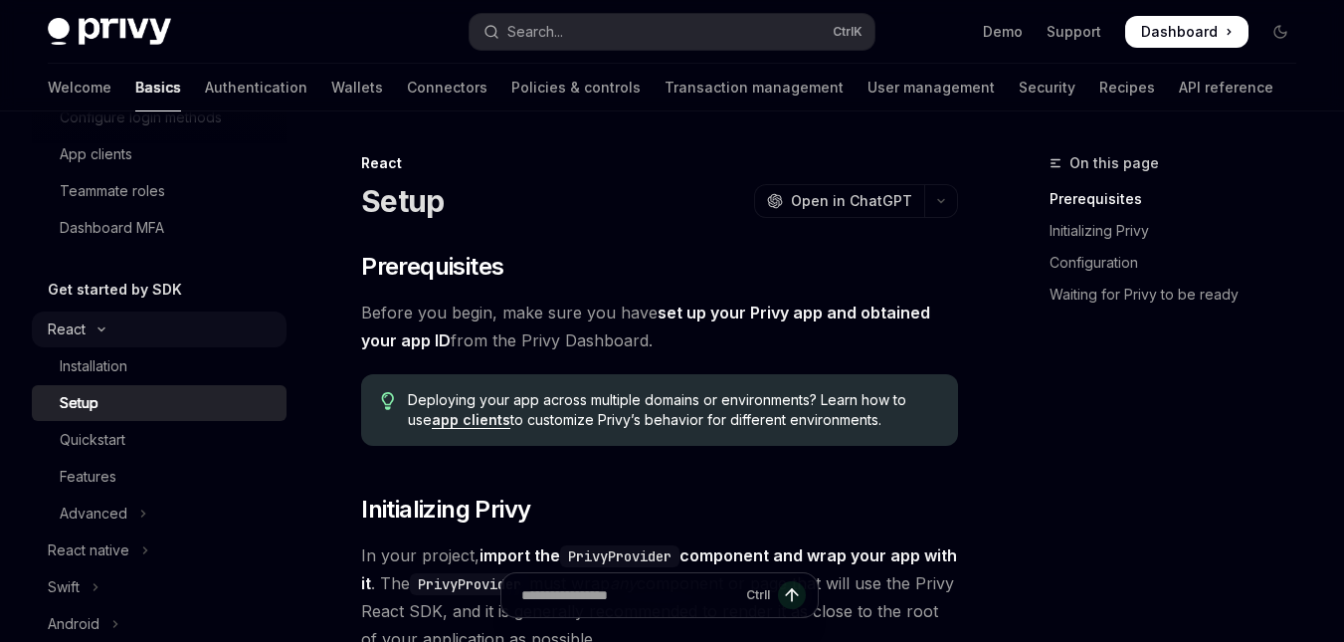
click at [87, 329] on button "React" at bounding box center [159, 329] width 255 height 36
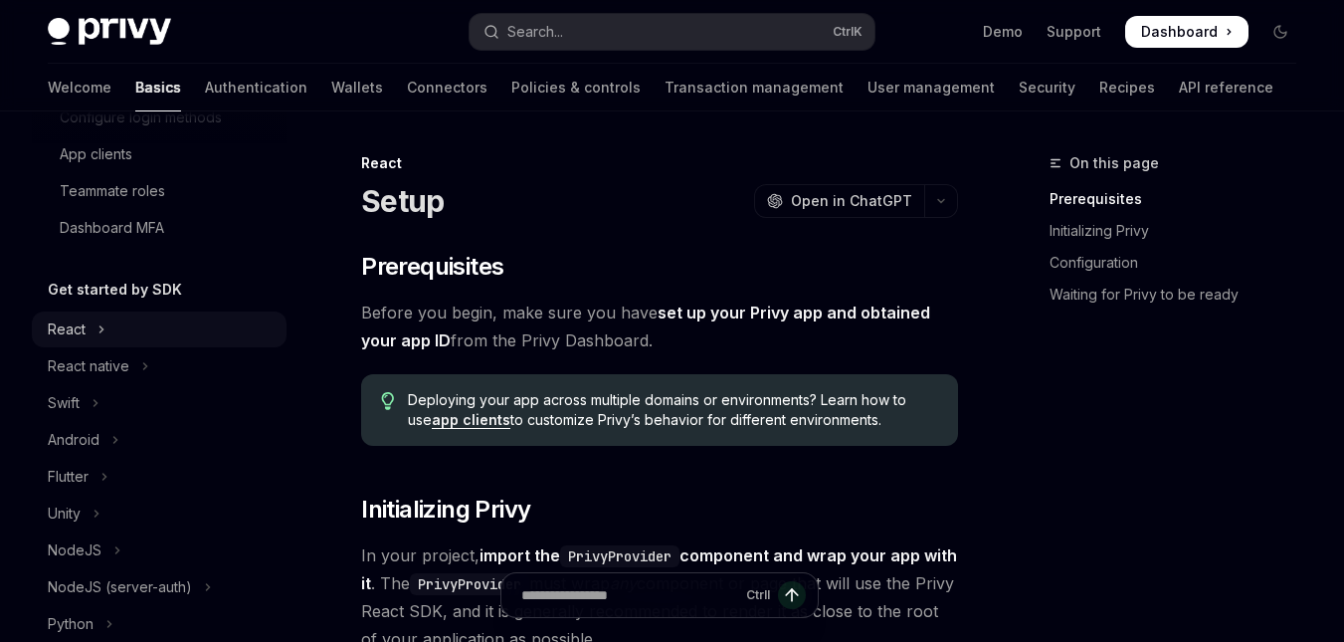
click at [87, 329] on button "React" at bounding box center [159, 329] width 255 height 36
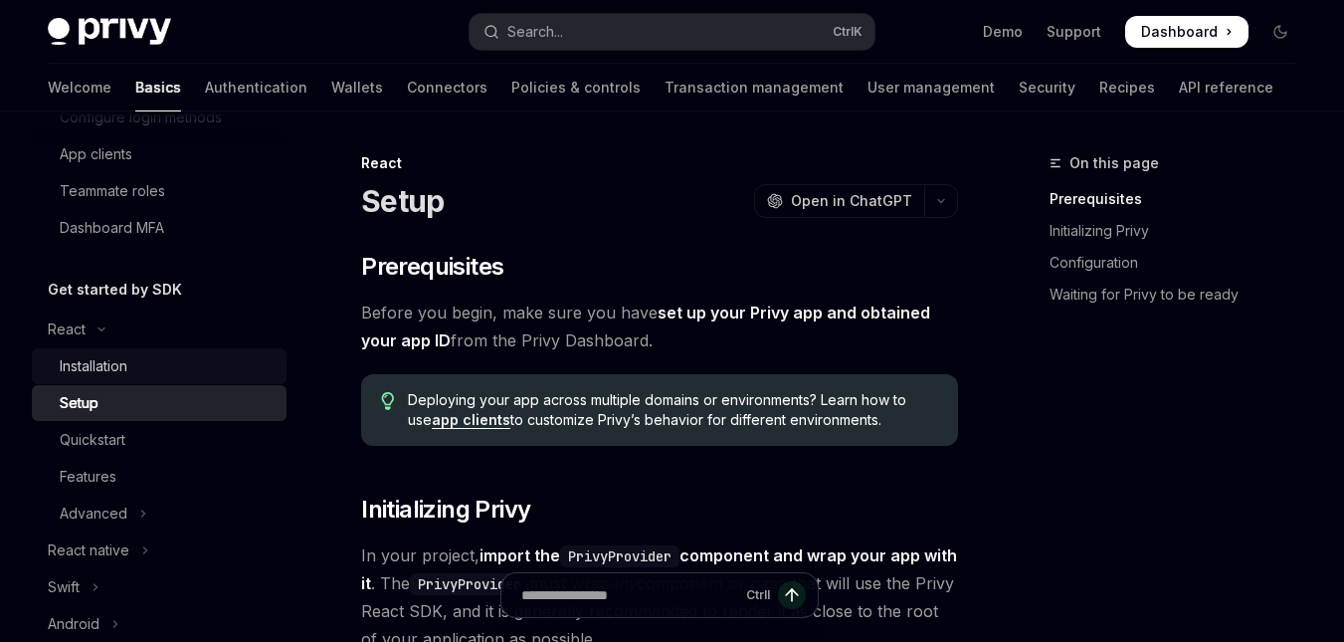
click at [118, 361] on div "Installation" at bounding box center [94, 366] width 68 height 24
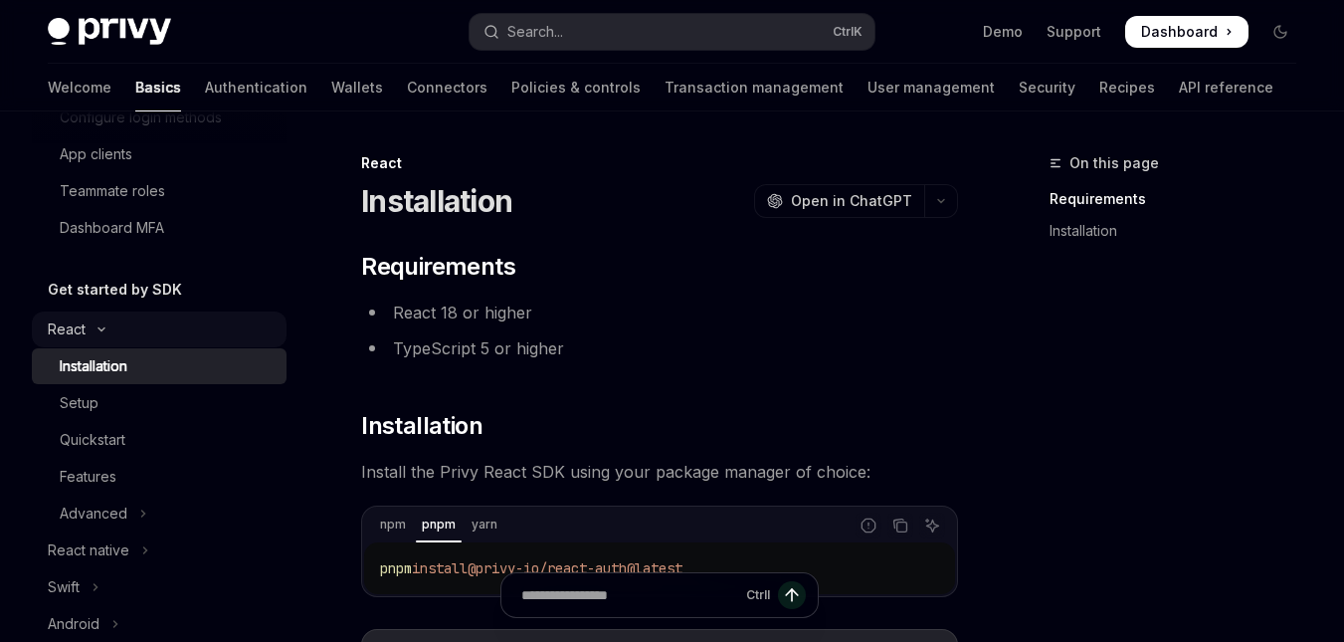
click at [73, 333] on div "React" at bounding box center [67, 329] width 38 height 24
click at [120, 289] on h5 "Get started by SDK" at bounding box center [115, 290] width 134 height 24
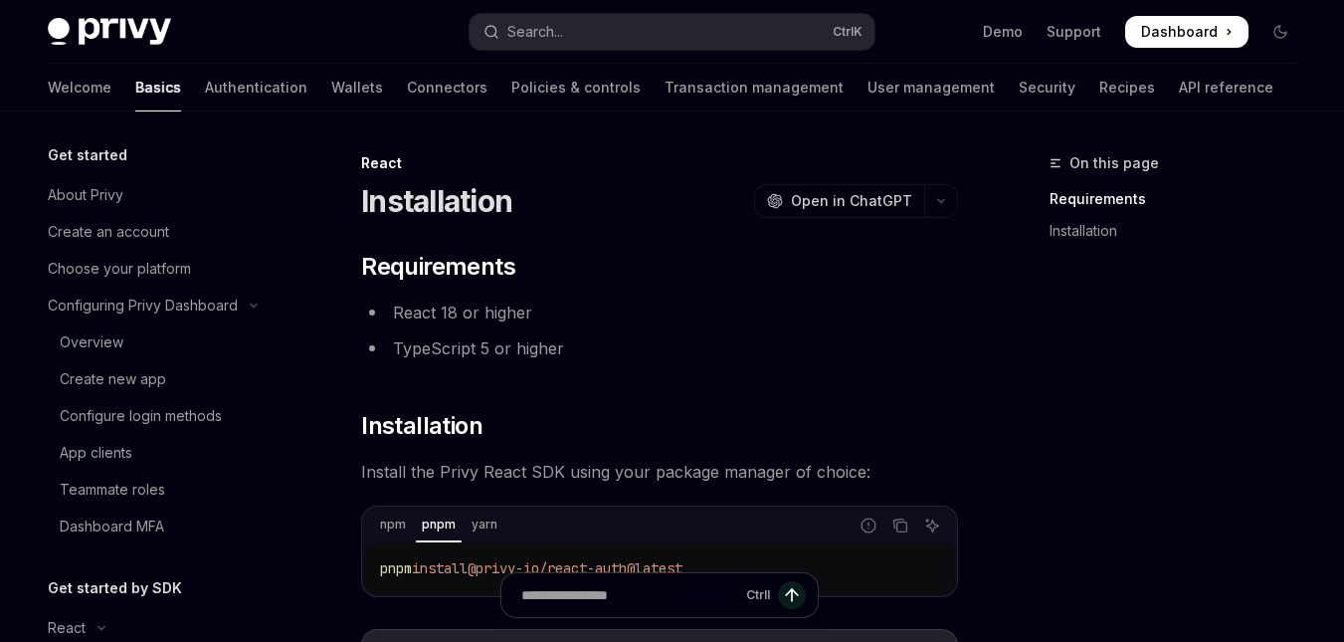
click at [111, 157] on h5 "Get started" at bounding box center [88, 155] width 80 height 24
click at [135, 82] on link "Basics" at bounding box center [158, 88] width 46 height 48
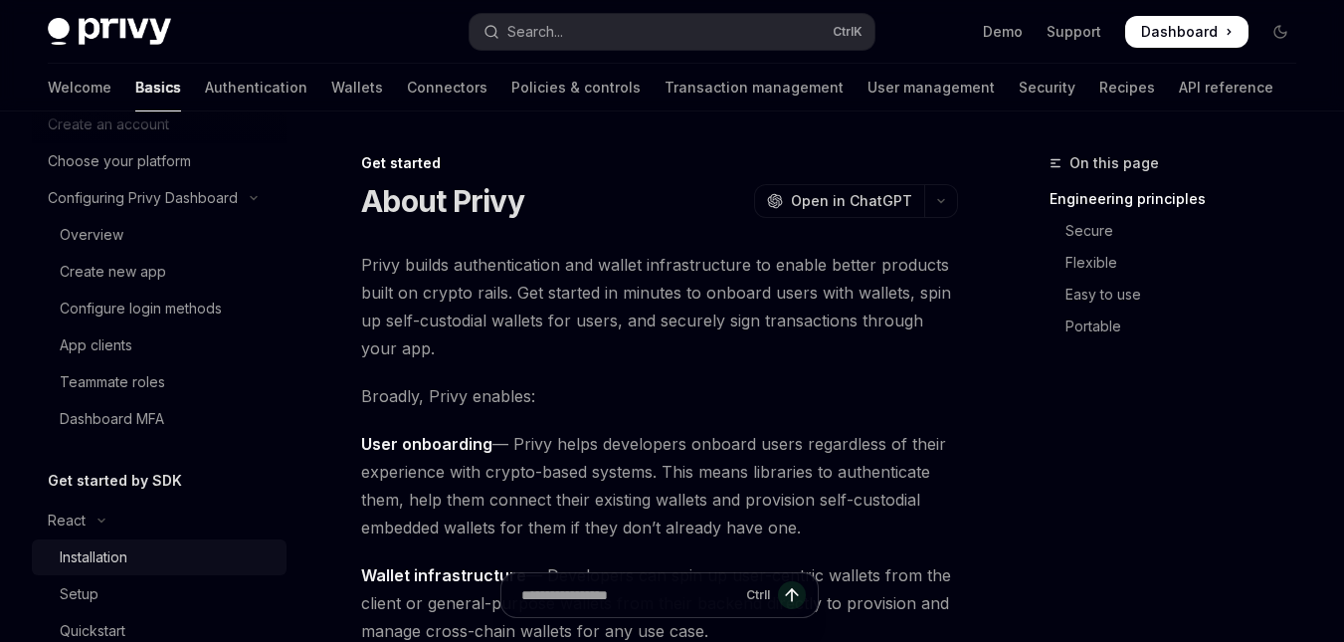
scroll to position [298, 0]
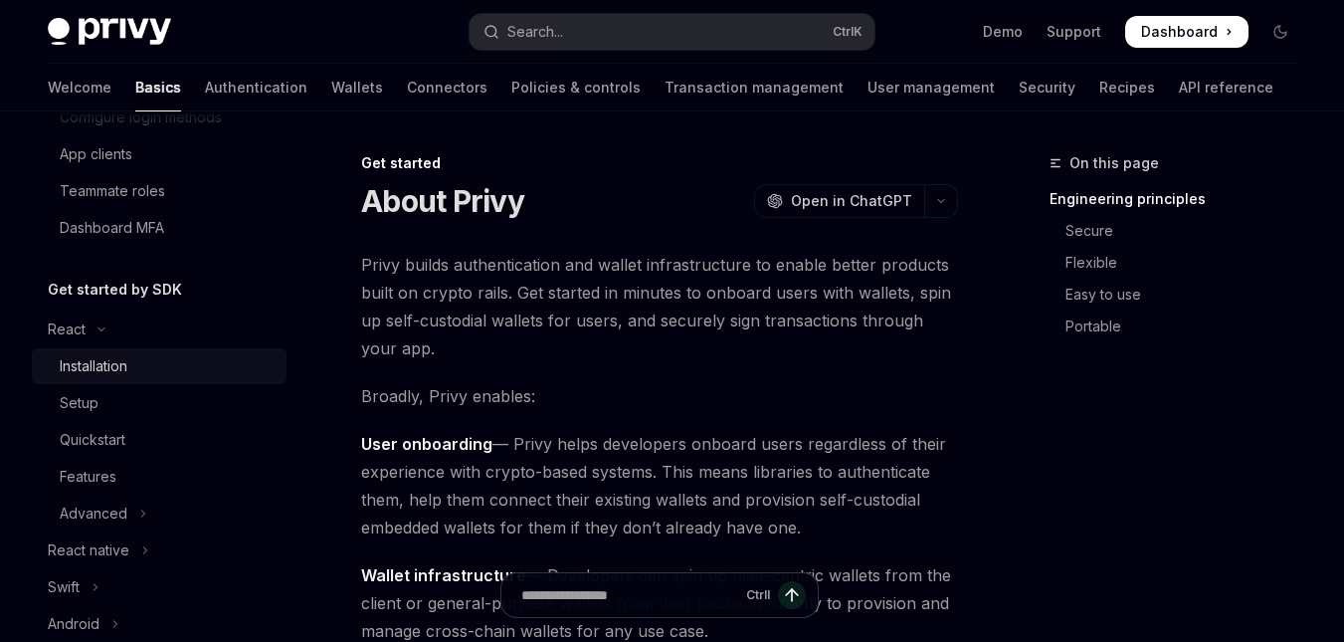
click at [117, 363] on div "Installation" at bounding box center [94, 366] width 68 height 24
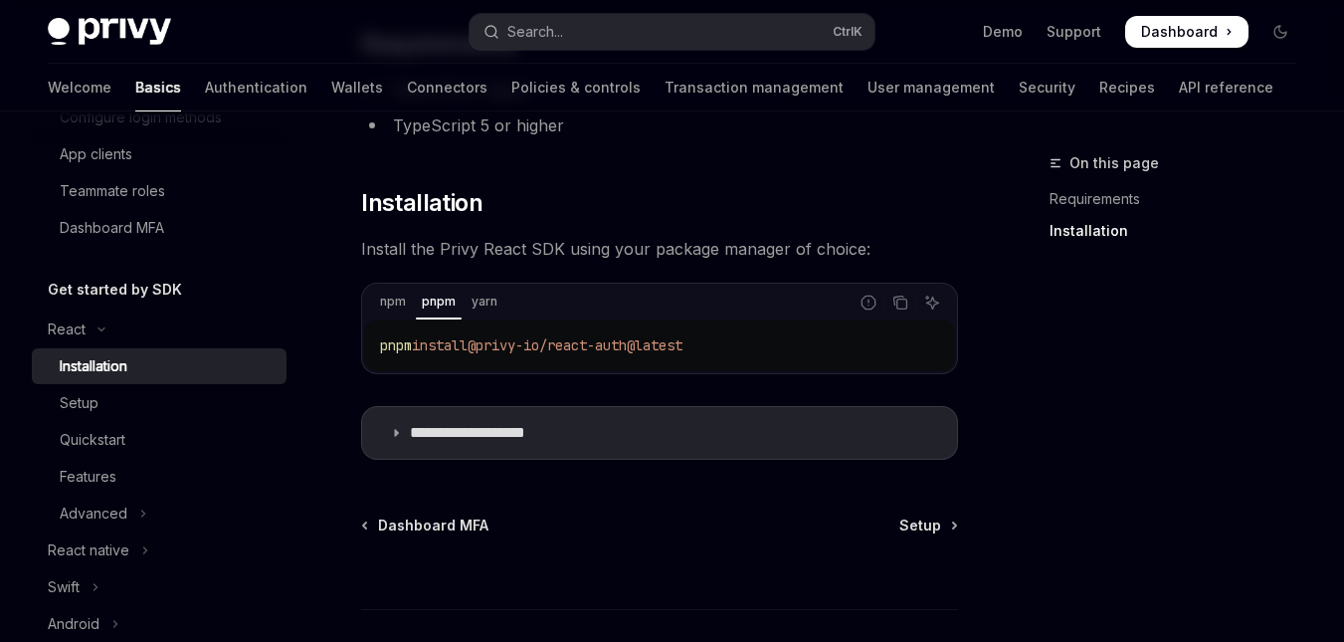
scroll to position [298, 0]
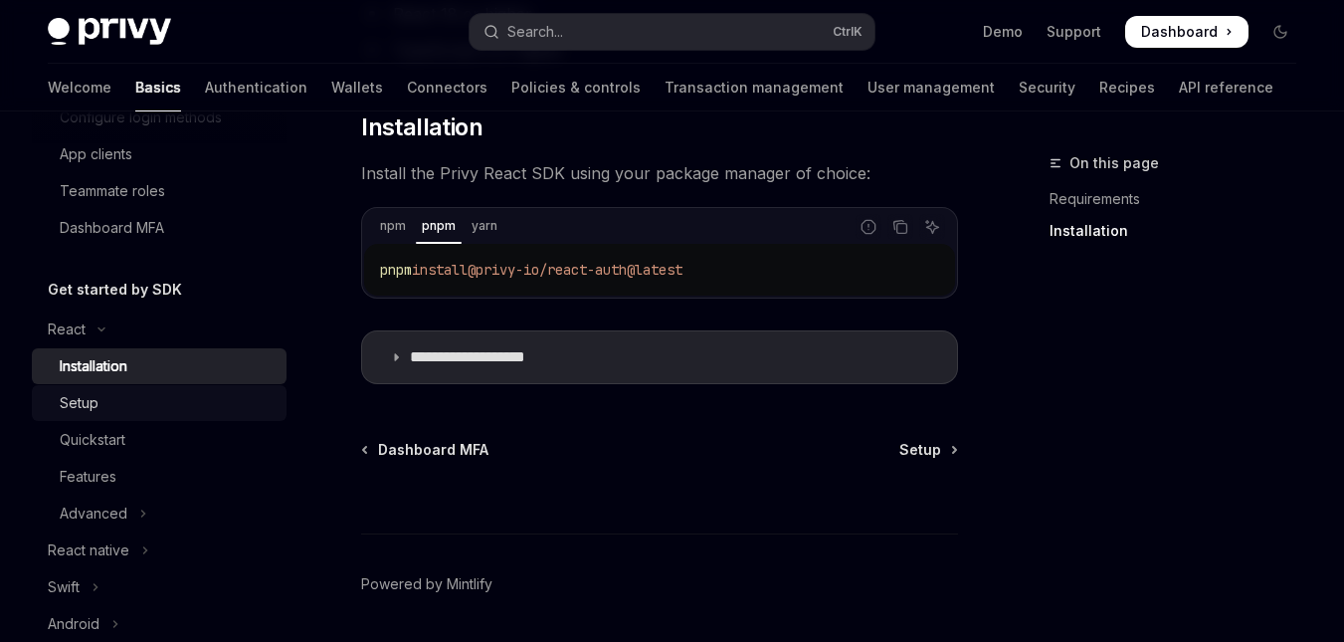
click at [186, 409] on div "Setup" at bounding box center [167, 403] width 215 height 24
click at [170, 436] on div "Quickstart" at bounding box center [167, 440] width 215 height 24
type textarea "*"
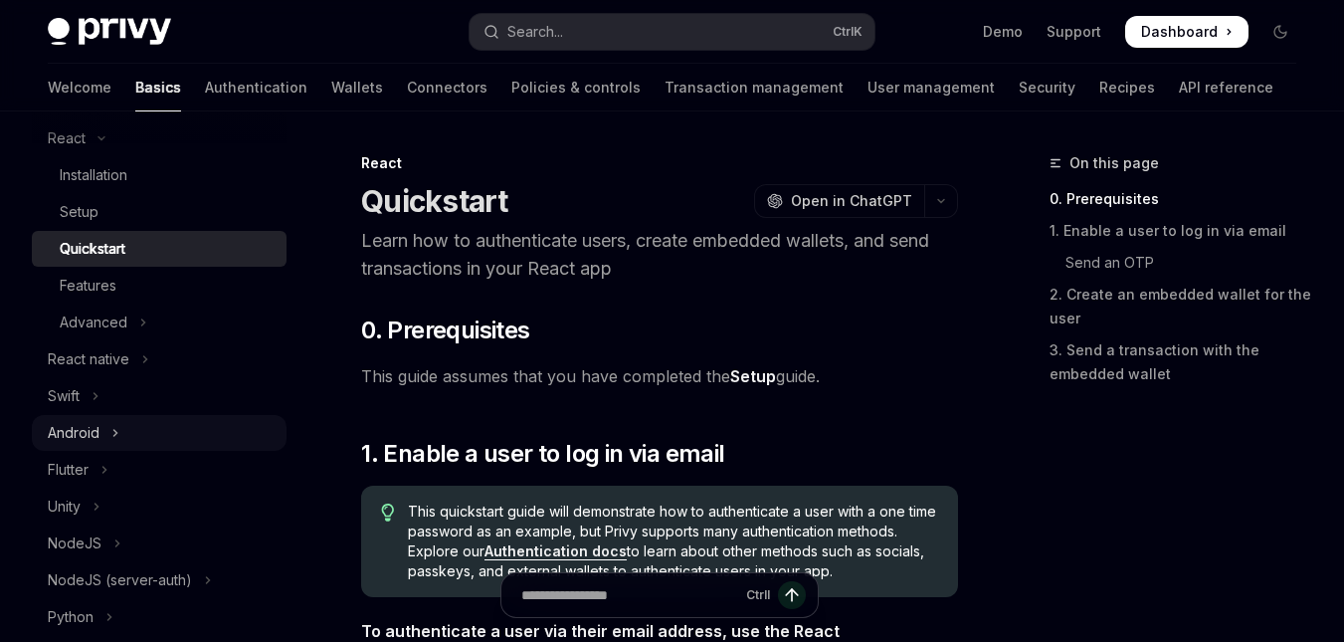
scroll to position [497, 0]
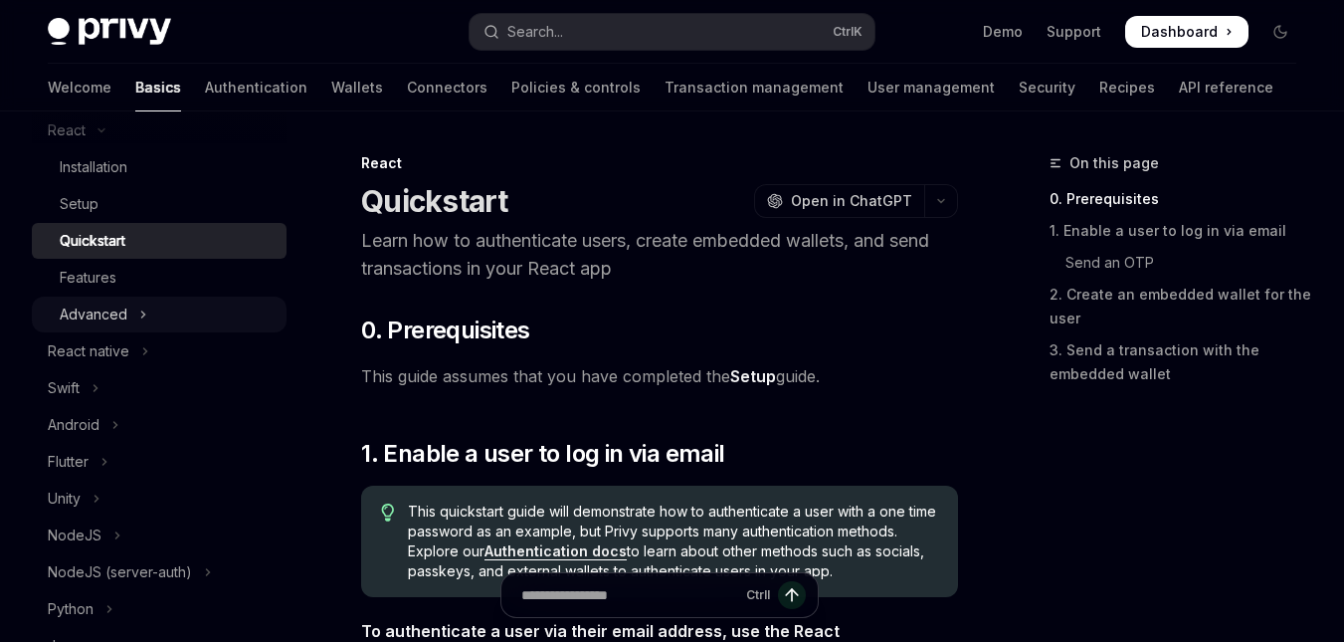
click at [139, 319] on icon "Toggle Advanced section" at bounding box center [143, 314] width 8 height 24
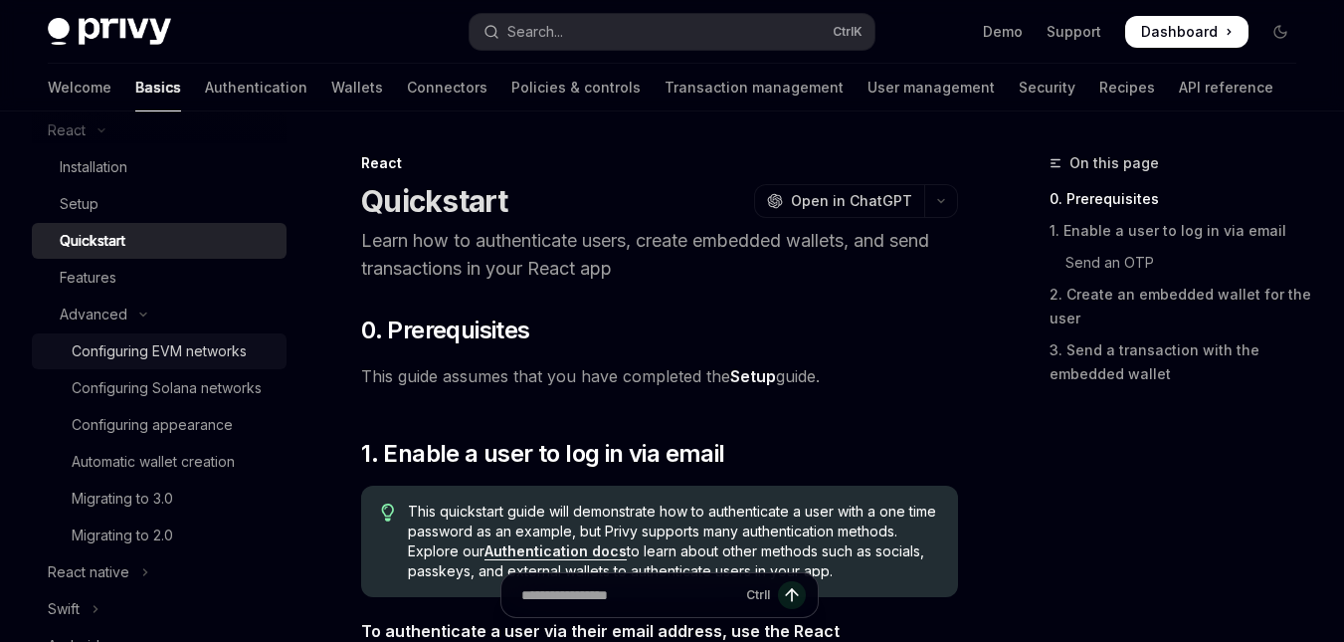
click at [224, 349] on div "Configuring EVM networks" at bounding box center [159, 351] width 175 height 24
click at [238, 356] on div "Configuring EVM networks" at bounding box center [159, 351] width 175 height 24
click at [214, 347] on div "Configuring EVM networks" at bounding box center [159, 351] width 175 height 24
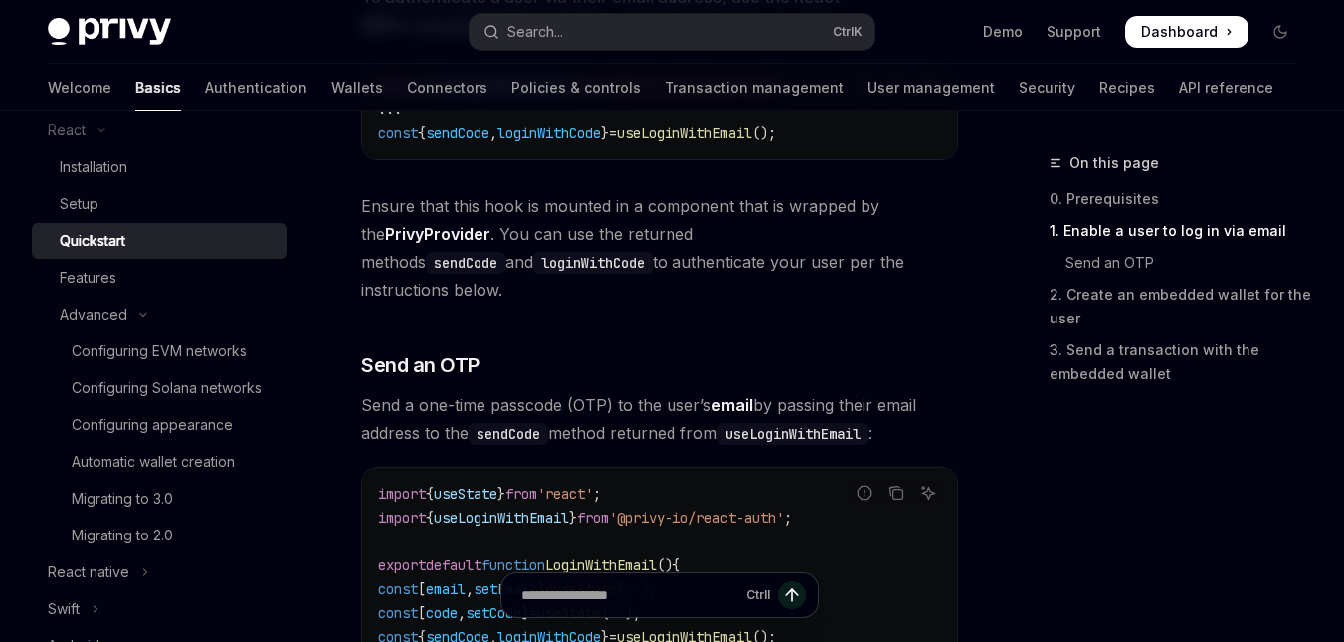
scroll to position [851, 0]
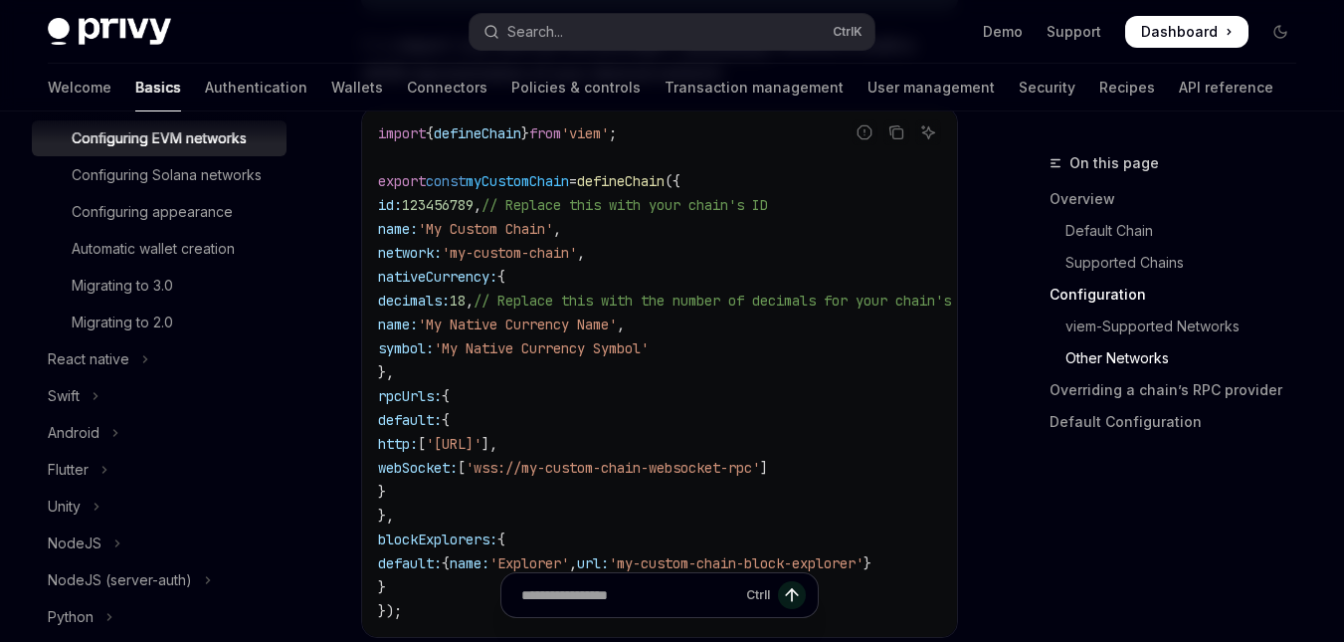
scroll to position [497, 0]
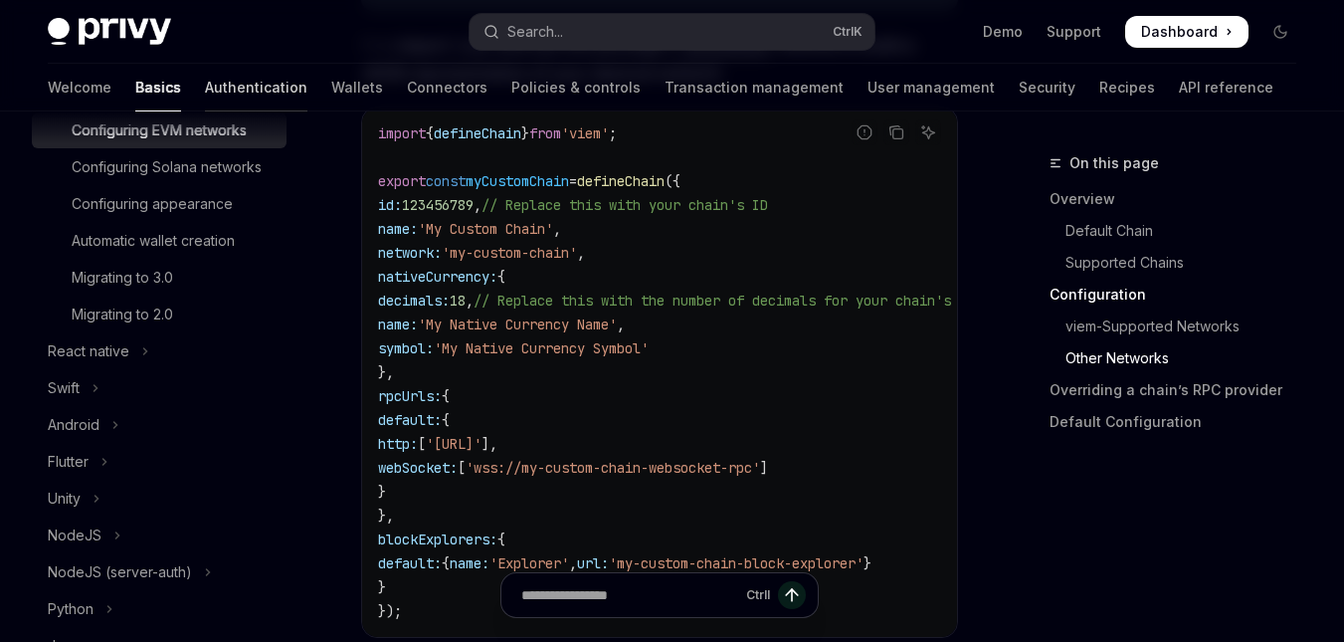
click at [205, 95] on link "Authentication" at bounding box center [256, 88] width 102 height 48
type textarea "*"
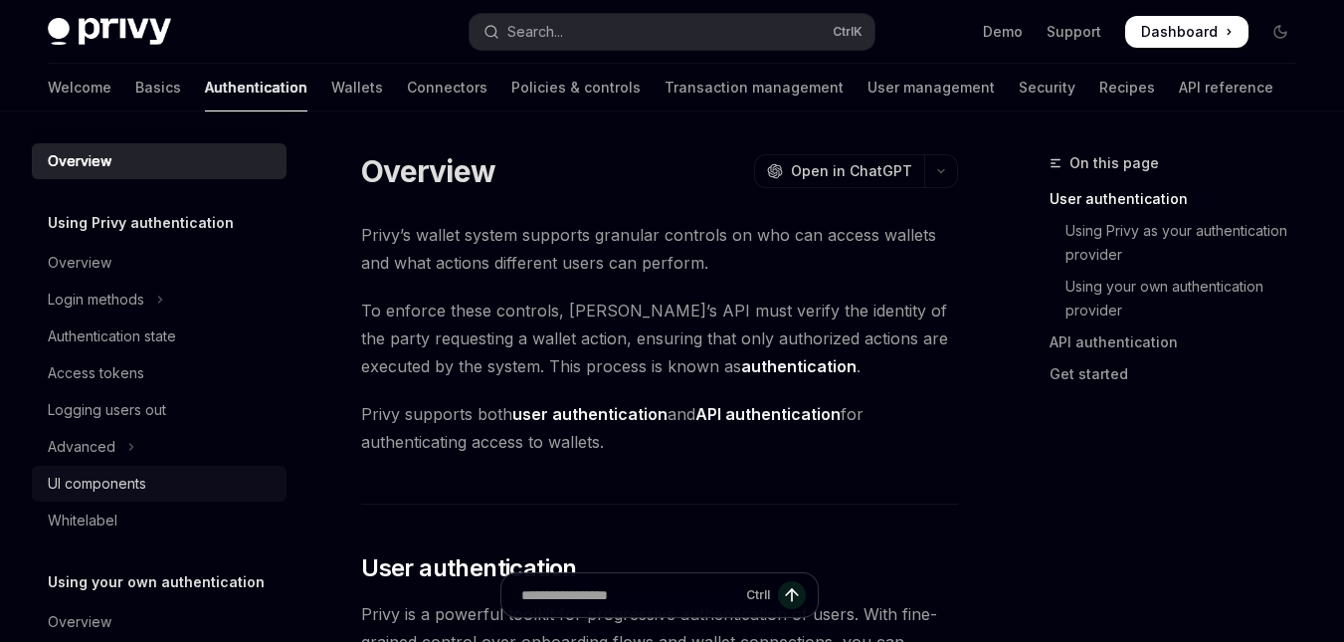
click at [138, 477] on div "UI components" at bounding box center [97, 484] width 99 height 24
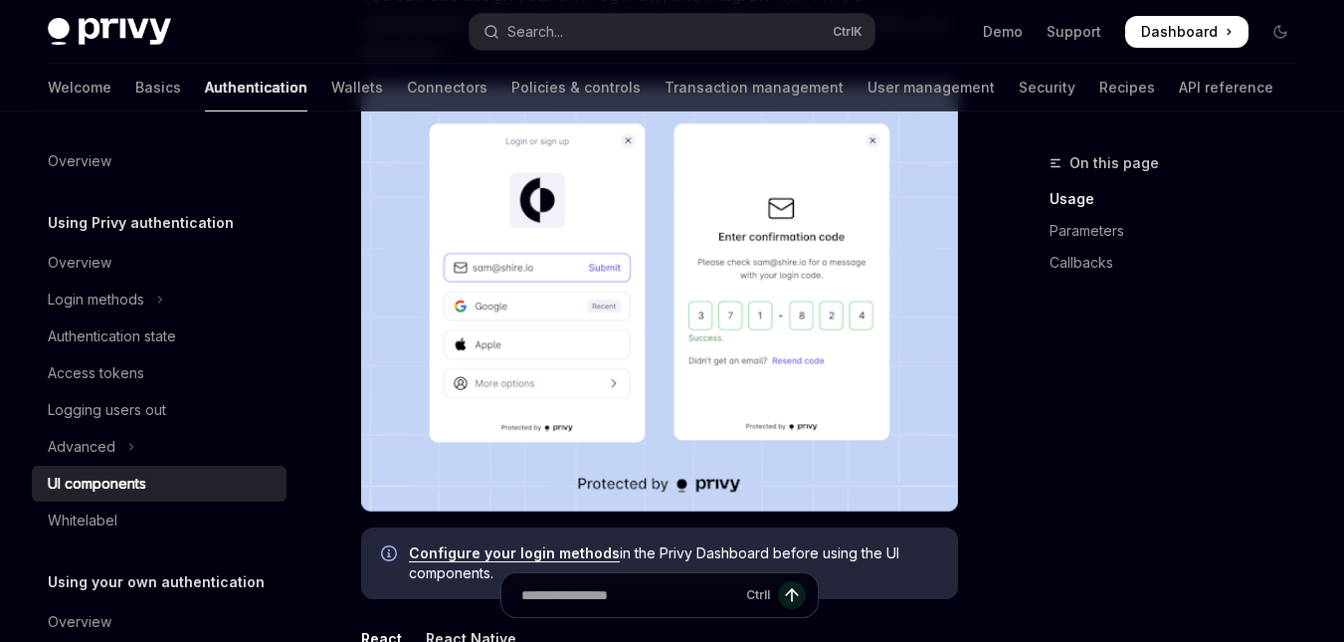
scroll to position [398, 0]
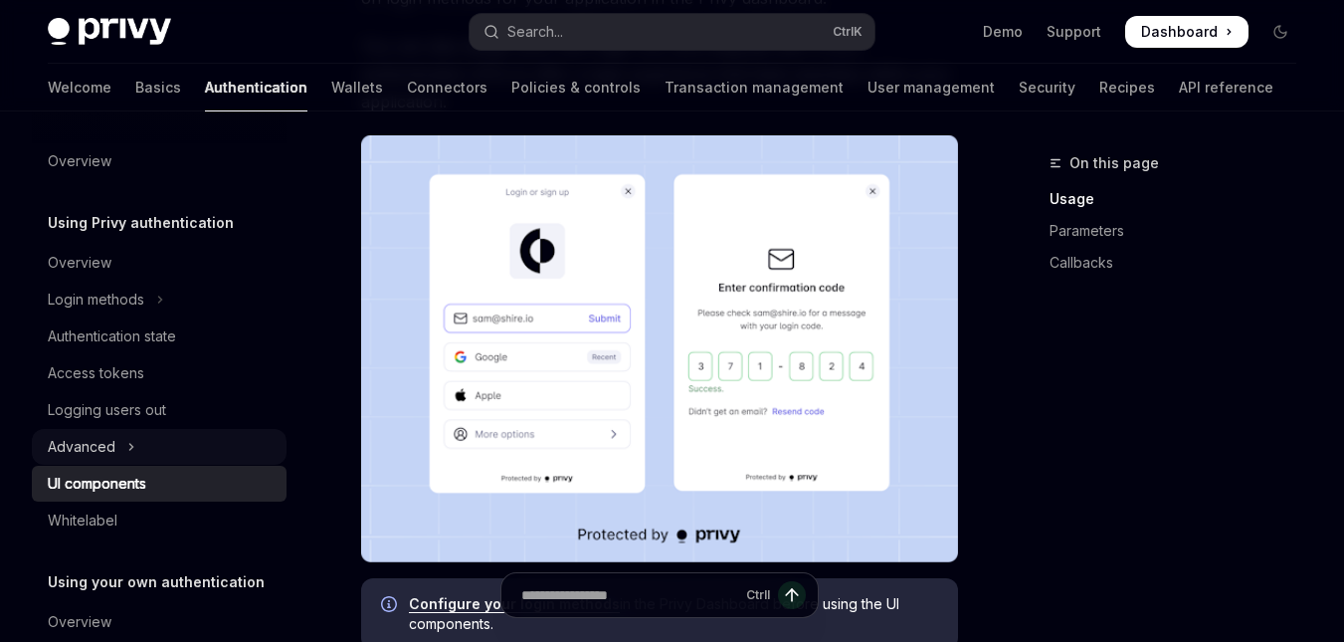
click at [124, 448] on button "Advanced" at bounding box center [159, 447] width 255 height 36
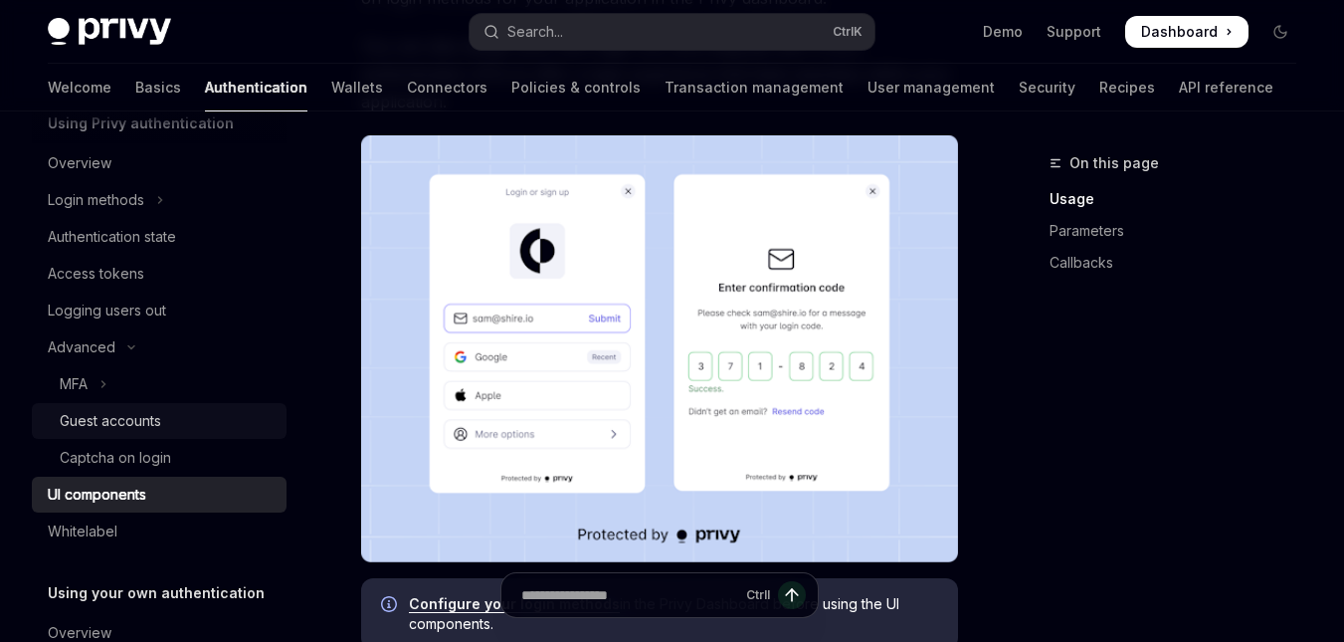
scroll to position [199, 0]
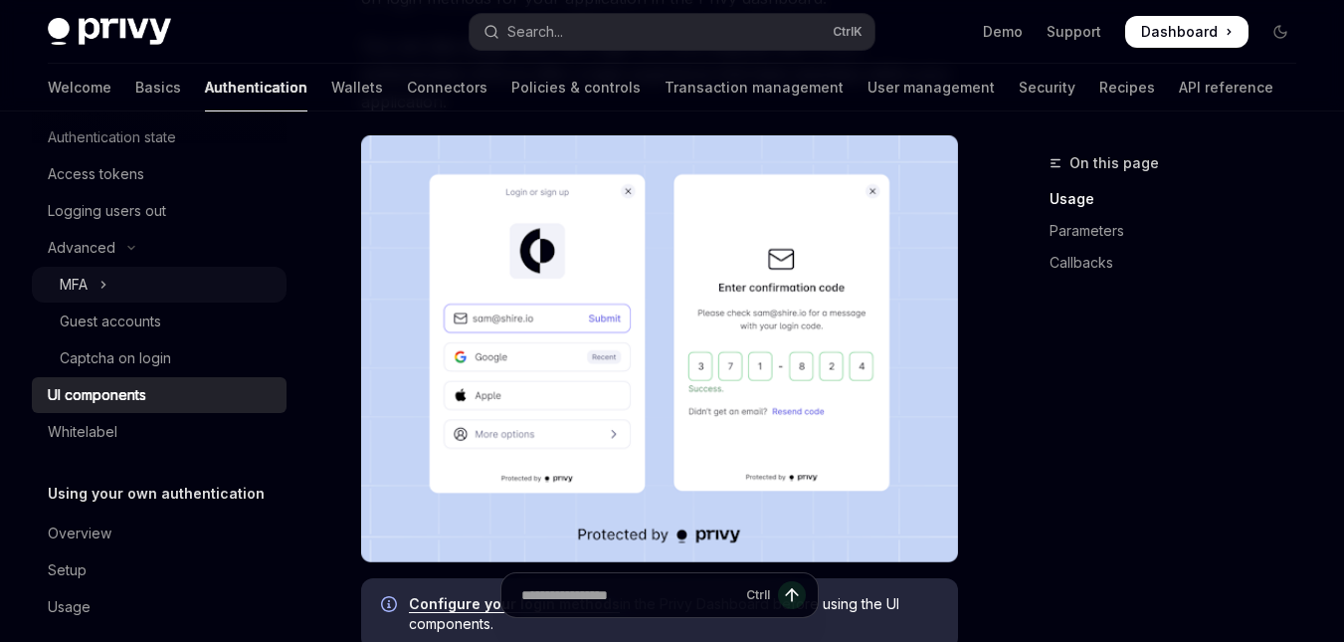
click at [119, 283] on button "MFA" at bounding box center [159, 285] width 255 height 36
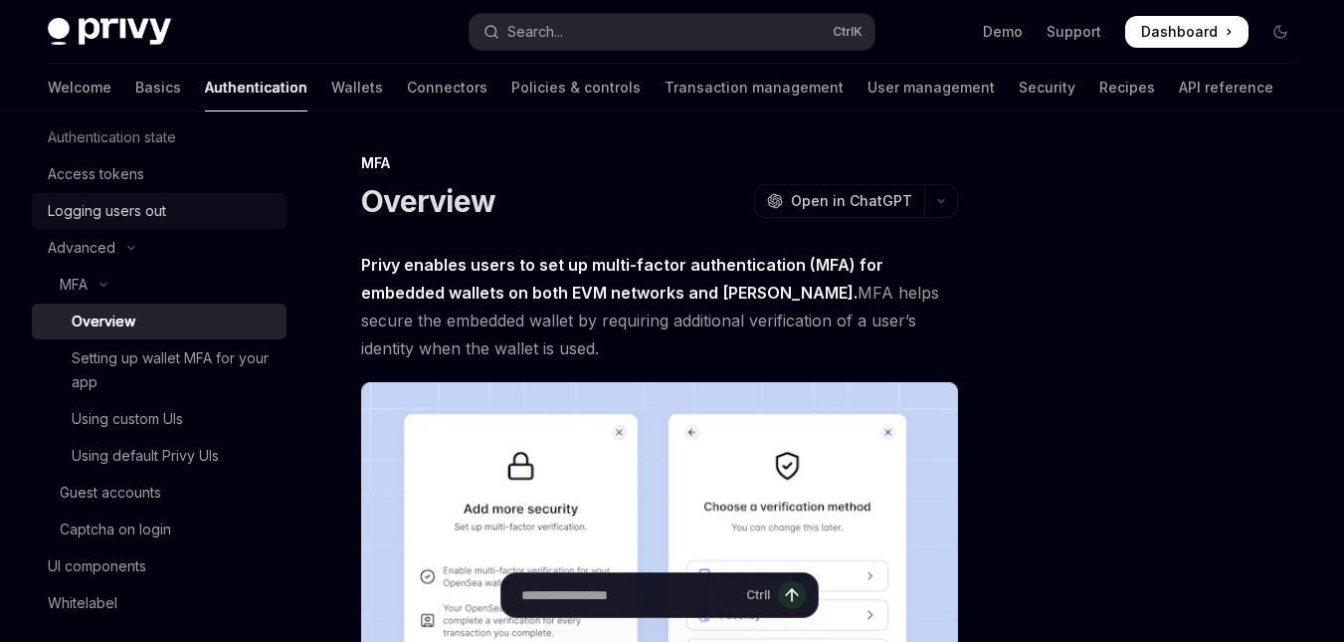
click at [171, 220] on div "Logging users out" at bounding box center [161, 211] width 227 height 24
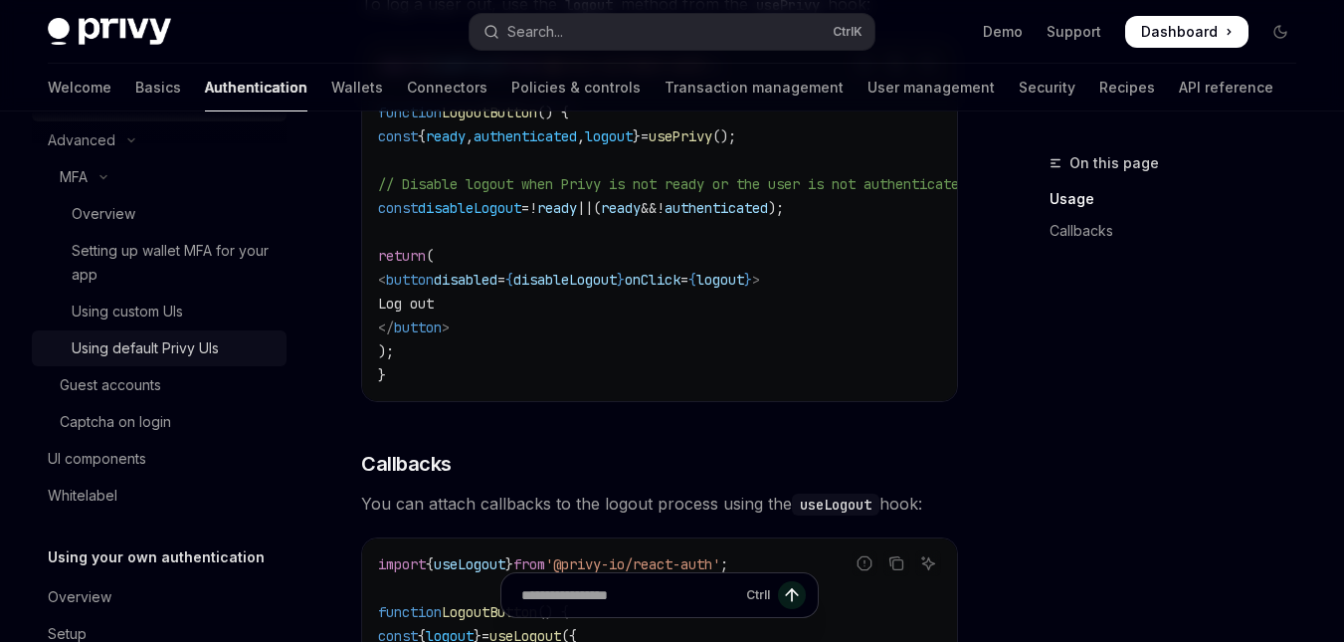
scroll to position [393, 0]
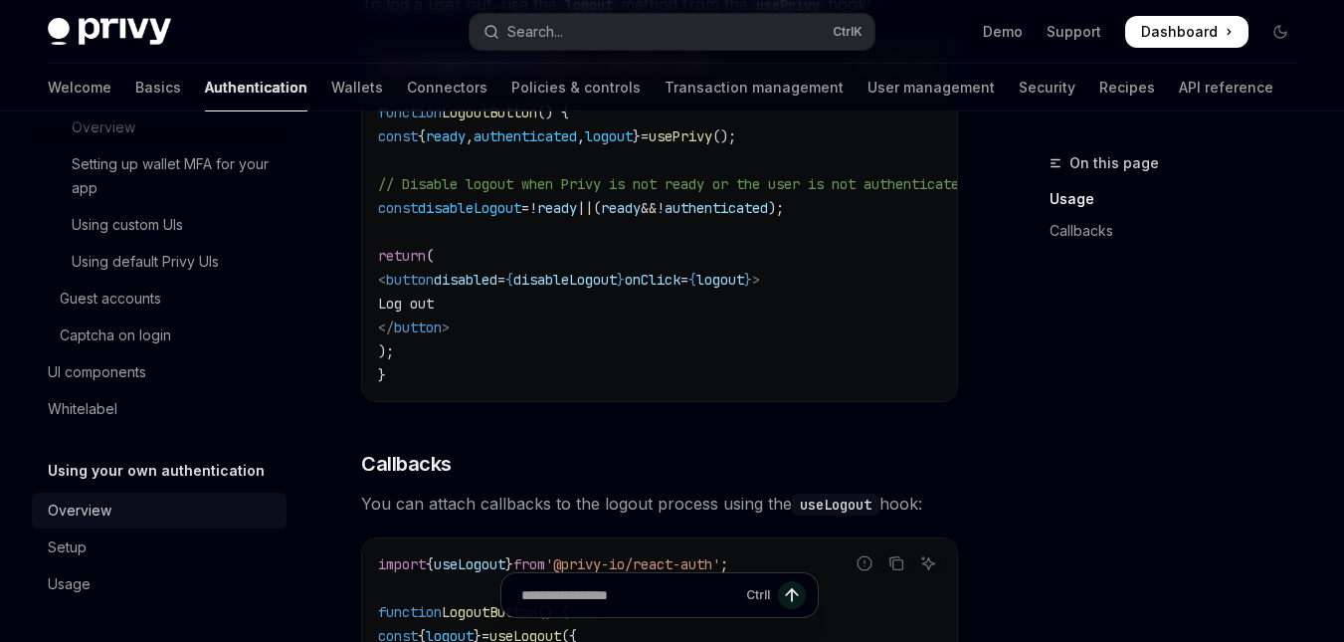
click at [129, 500] on div "Overview" at bounding box center [161, 510] width 227 height 24
type textarea "*"
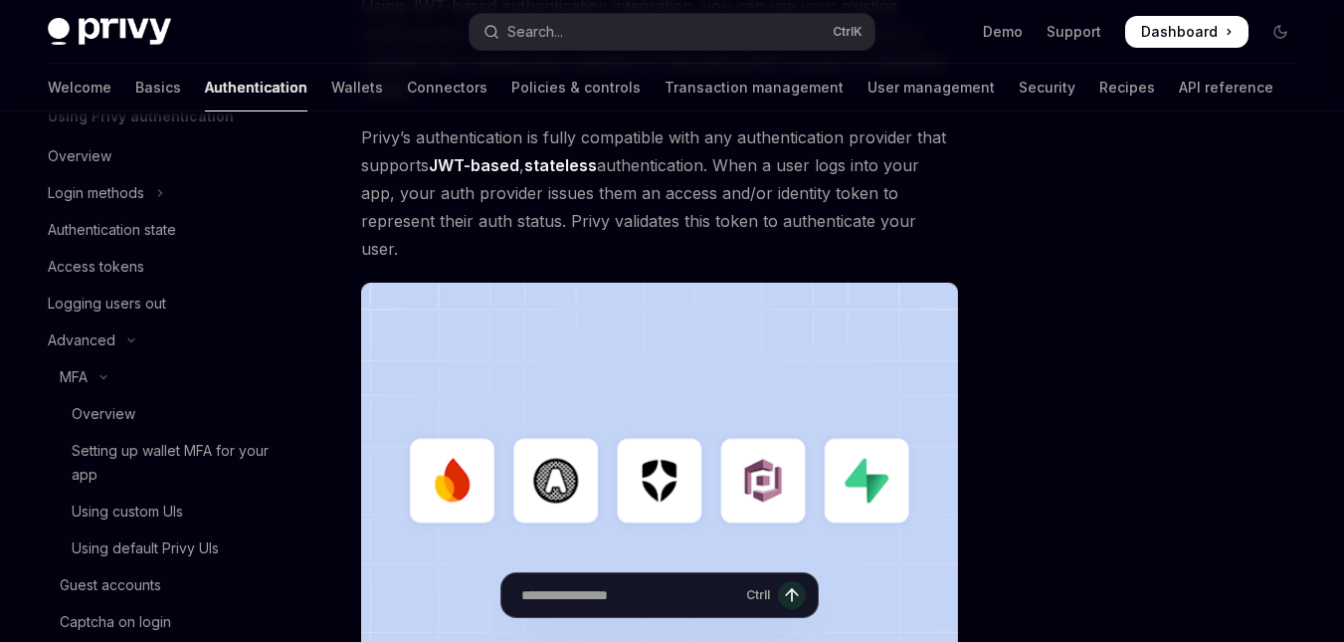
scroll to position [95, 0]
